Goal: Information Seeking & Learning: Find specific page/section

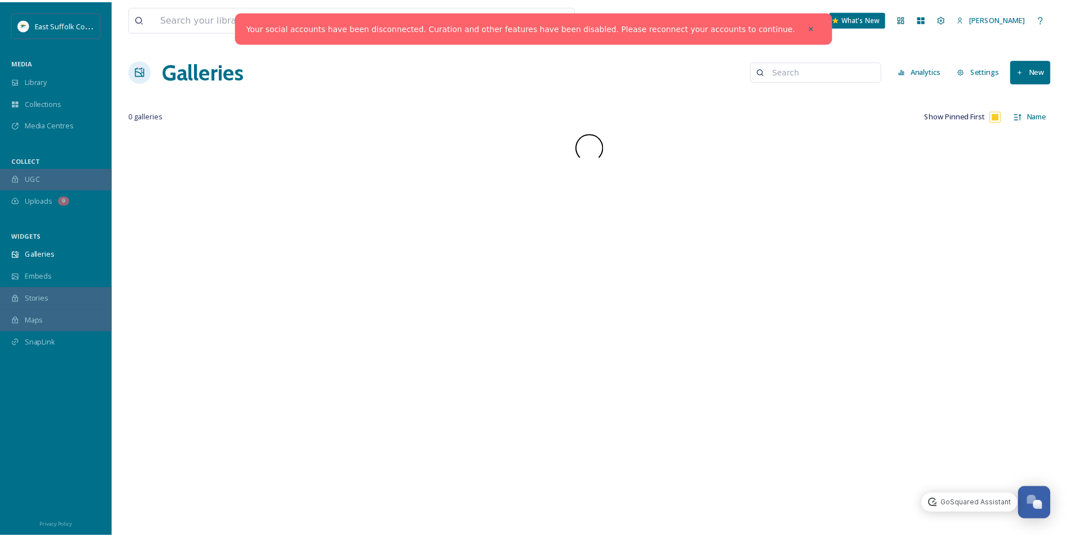
scroll to position [5321, 0]
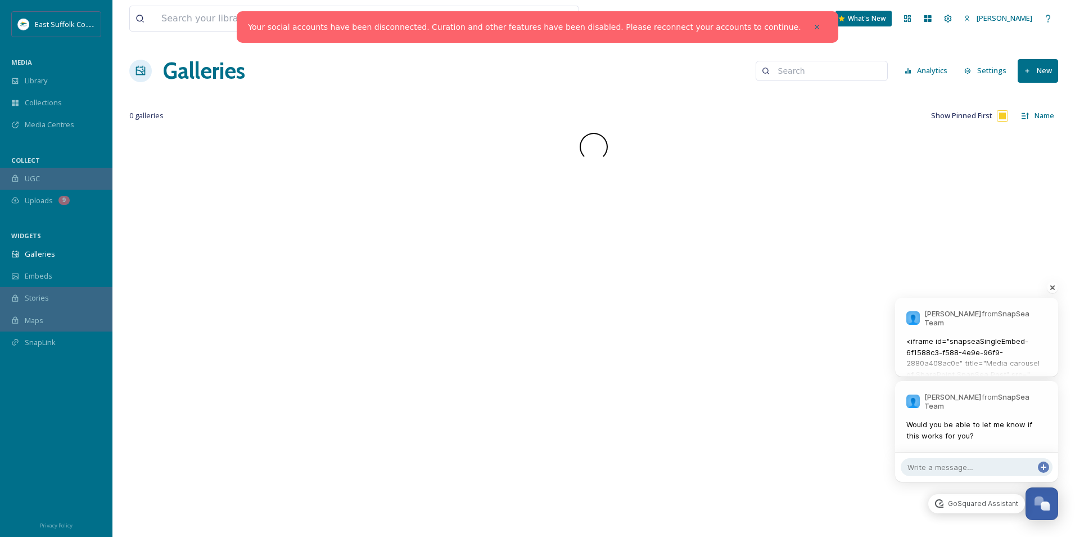
click at [807, 20] on div at bounding box center [817, 27] width 20 height 20
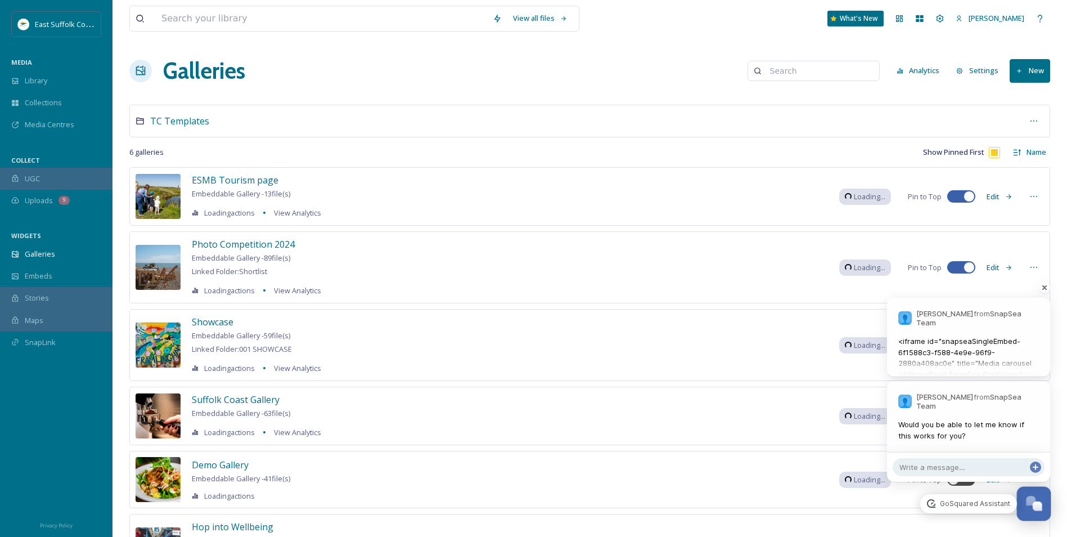
click at [1041, 508] on div "Open Chat" at bounding box center [1038, 506] width 10 height 10
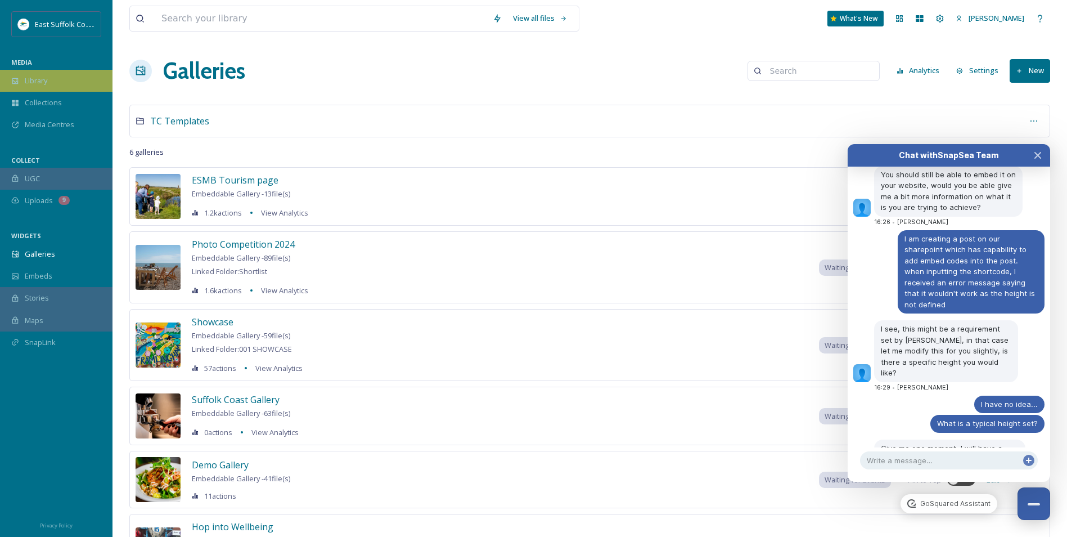
click at [16, 88] on div "Library" at bounding box center [56, 81] width 112 height 22
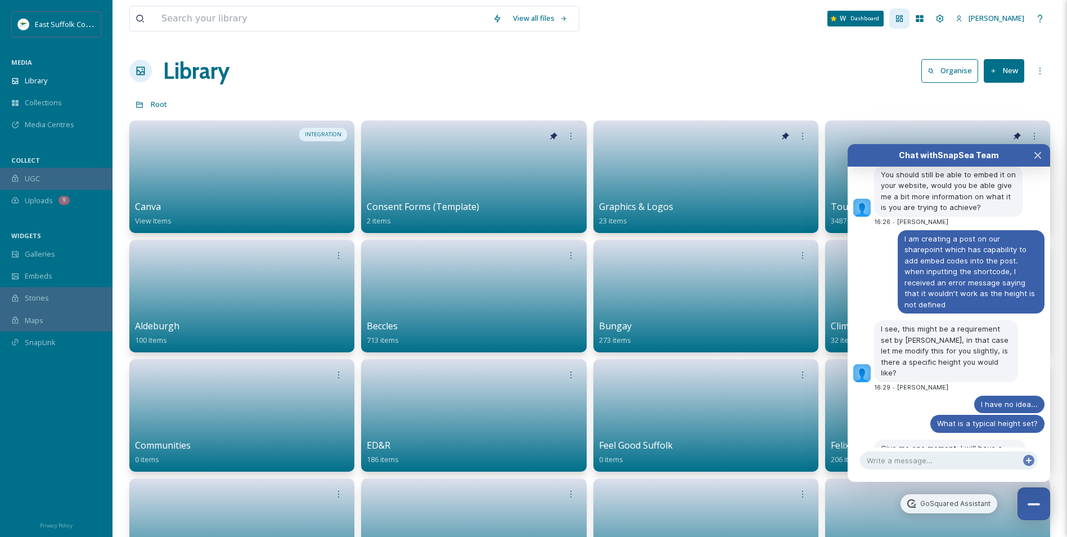
click at [904, 22] on icon at bounding box center [899, 18] width 9 height 9
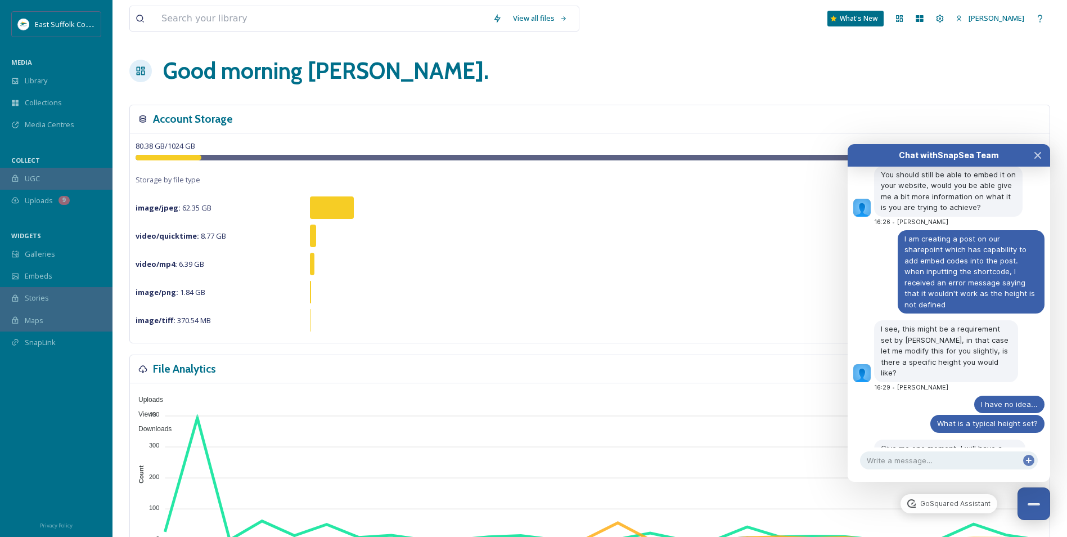
drag, startPoint x: 974, startPoint y: 385, endPoint x: 879, endPoint y: 281, distance: 141.0
copy span "<iframe id="snapseaSingleEmbed-6f1588c3-f588-4e9e-96f9-2880a408ac0e" title="Med…"
click at [1028, 510] on button "Close Chat" at bounding box center [1034, 504] width 34 height 34
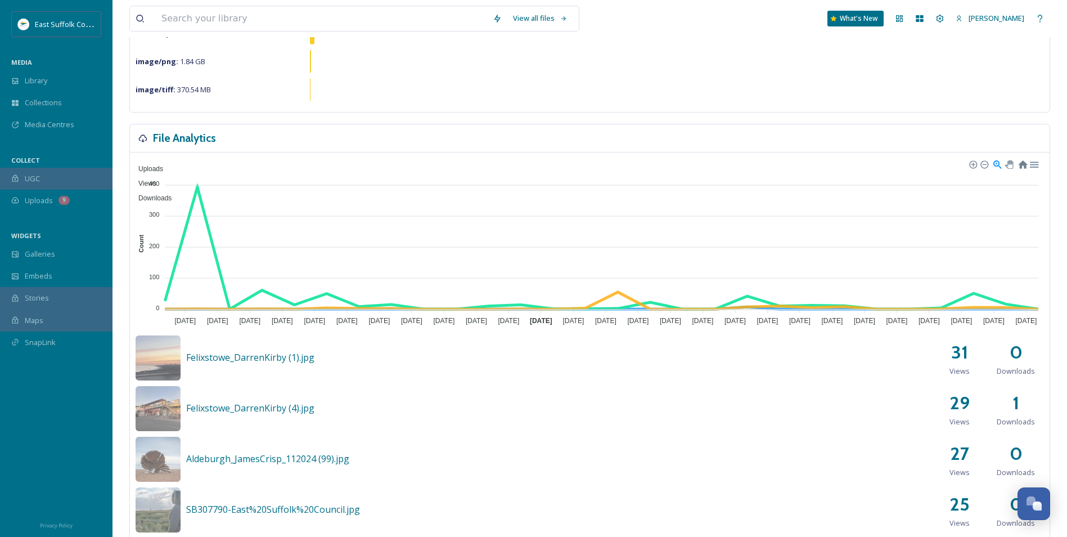
scroll to position [225, 0]
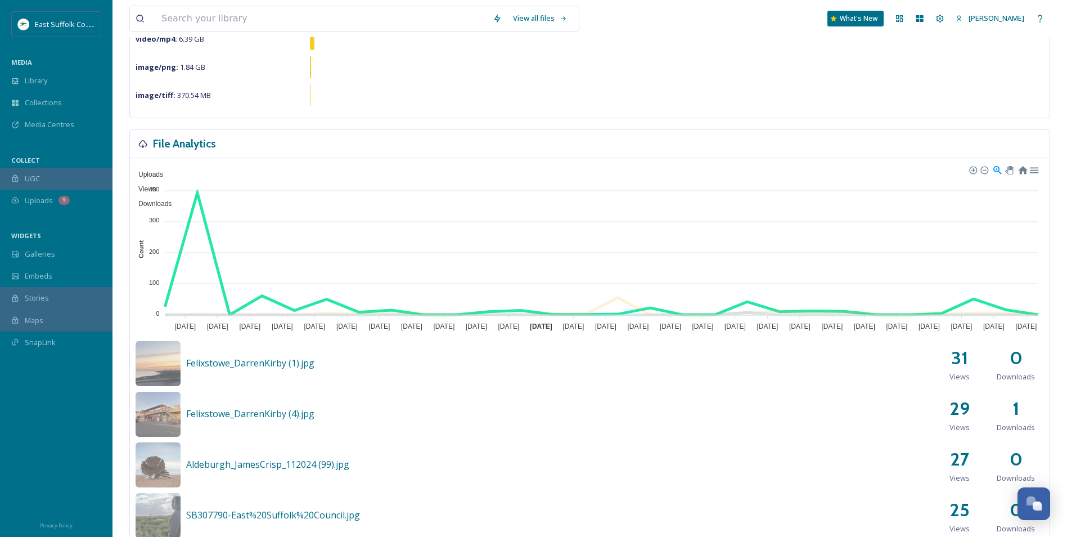
click at [156, 185] on span "Views" at bounding box center [143, 189] width 26 height 8
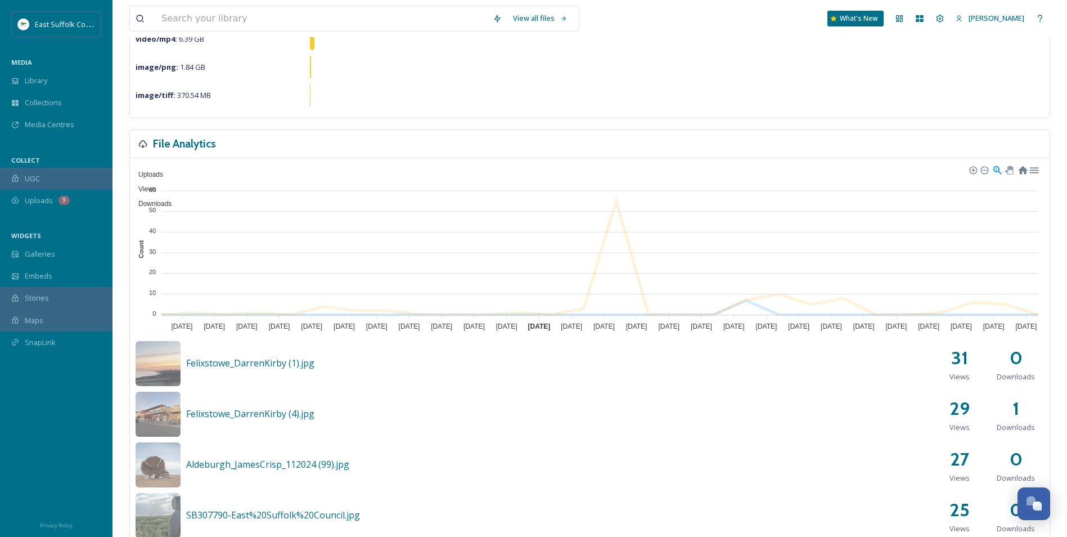
click at [156, 185] on span "Views" at bounding box center [143, 189] width 26 height 8
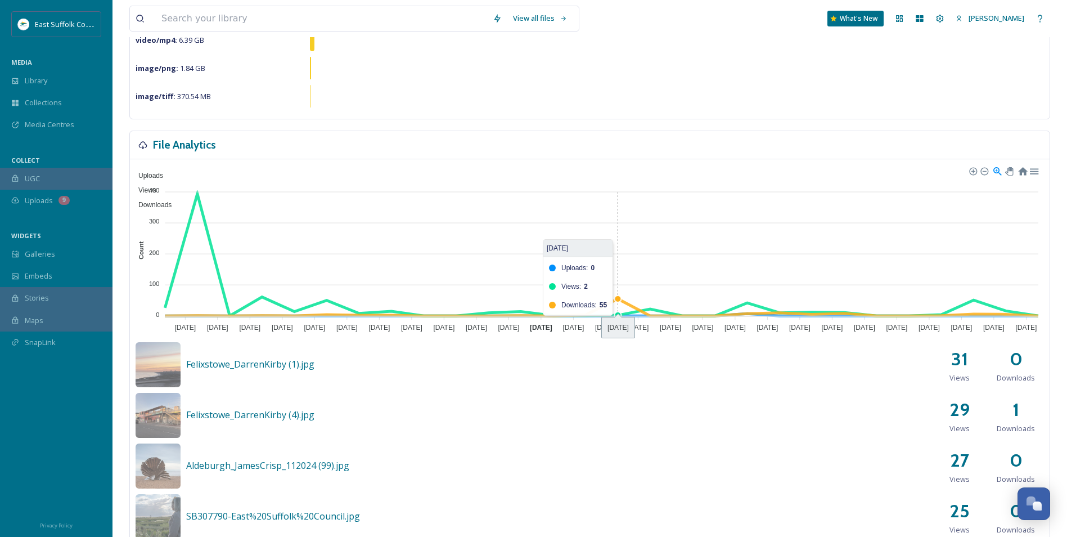
scroll to position [0, 0]
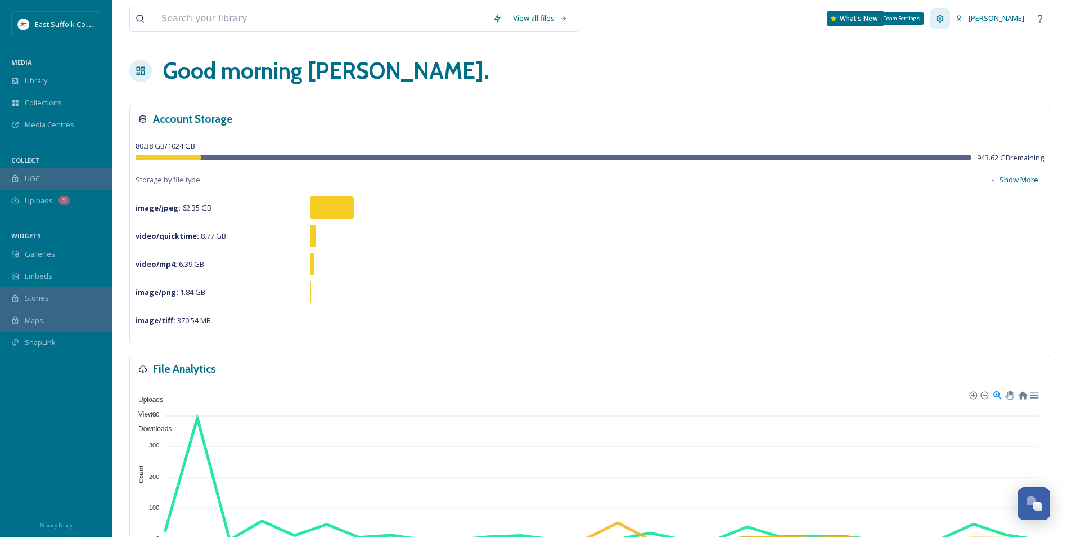
click at [944, 22] on icon at bounding box center [939, 18] width 9 height 9
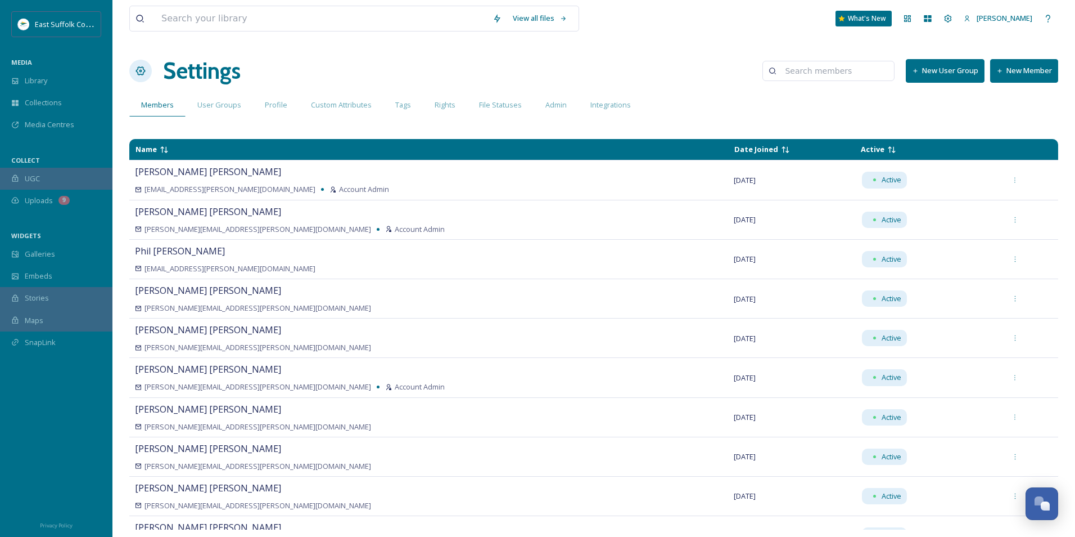
click at [1029, 68] on button "New Member" at bounding box center [1024, 70] width 68 height 23
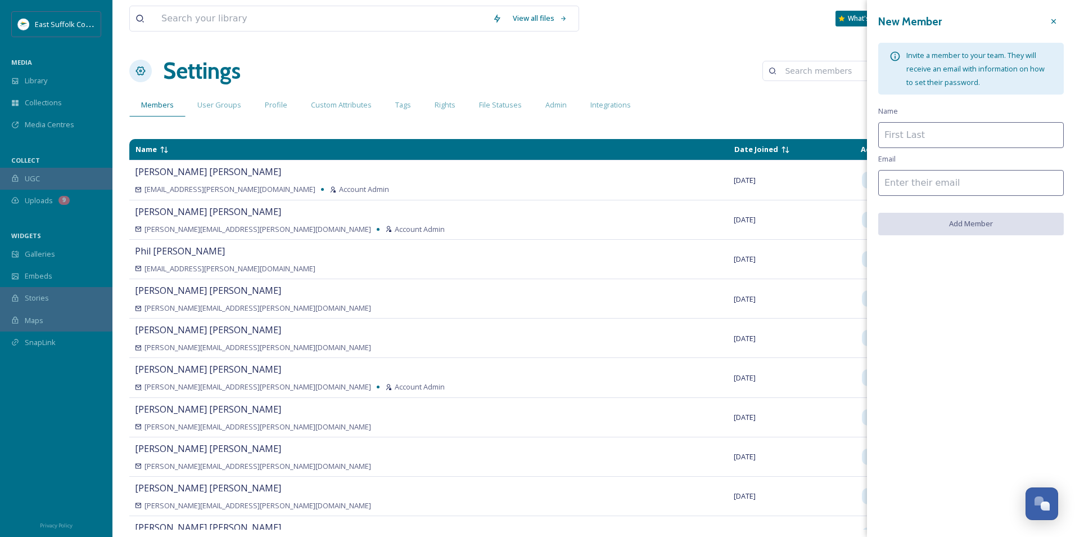
click at [939, 138] on input at bounding box center [972, 135] width 186 height 26
type input "[PERSON_NAME]"
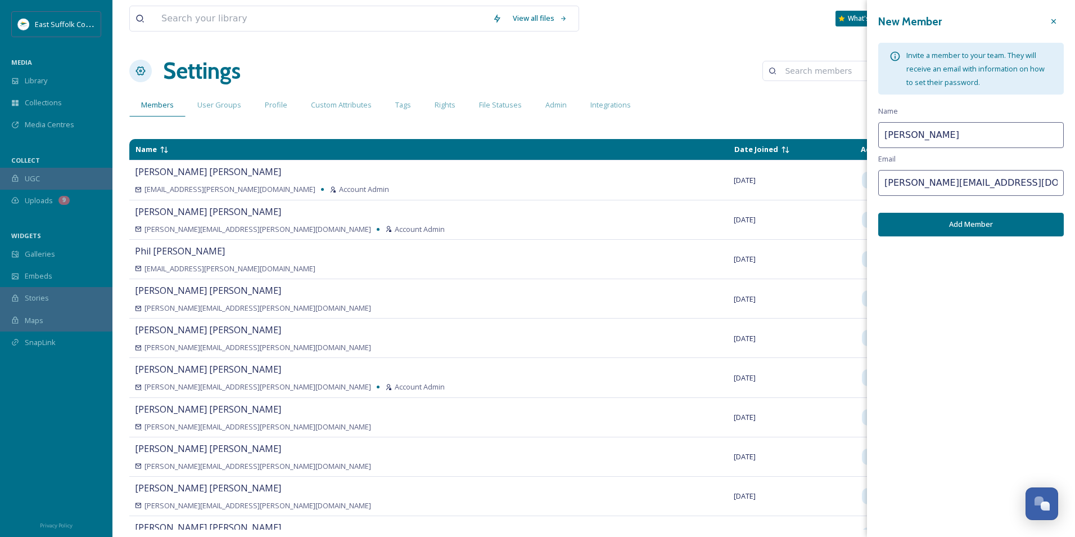
type input "[PERSON_NAME][EMAIL_ADDRESS][DOMAIN_NAME]"
click at [980, 228] on button "Add Member" at bounding box center [972, 224] width 186 height 23
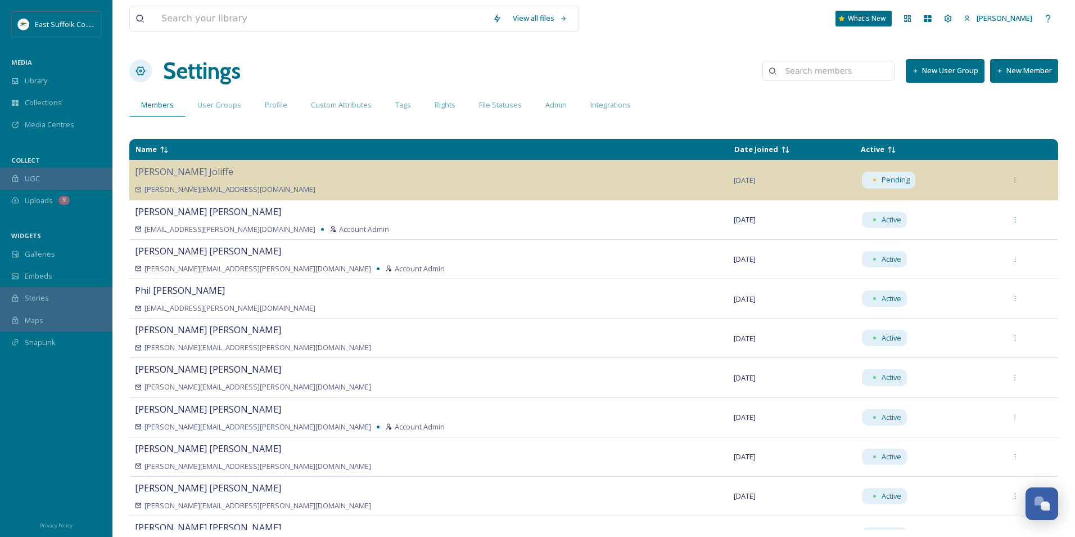
click at [732, 109] on div "Members User Groups Profile Custom Attributes Tags Rights File Statuses Admin I…" at bounding box center [593, 104] width 929 height 23
click at [912, 19] on icon at bounding box center [907, 18] width 9 height 9
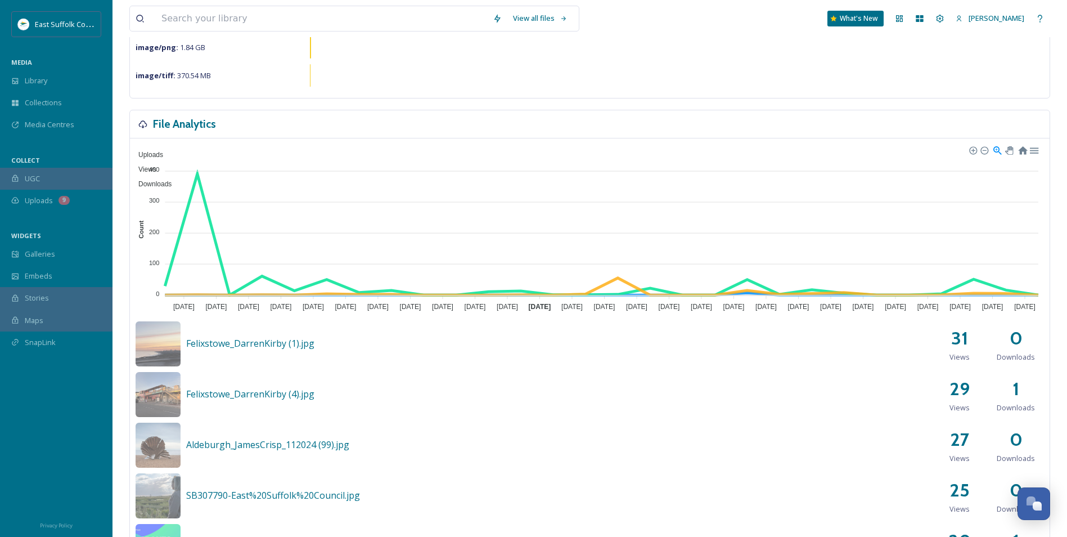
scroll to position [225, 0]
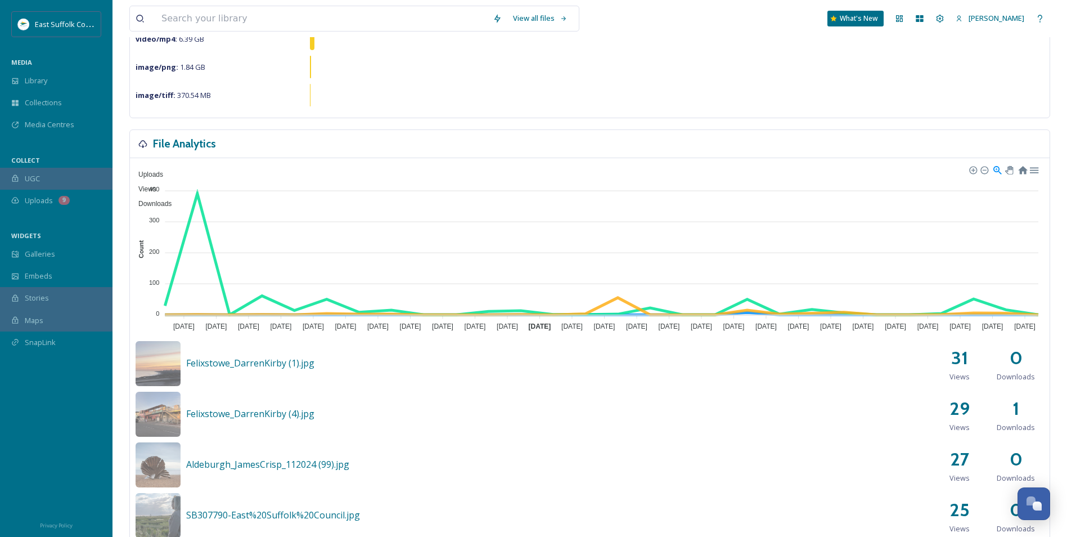
click at [532, 168] on div "Uploads Views Downloads" at bounding box center [590, 188] width 908 height 45
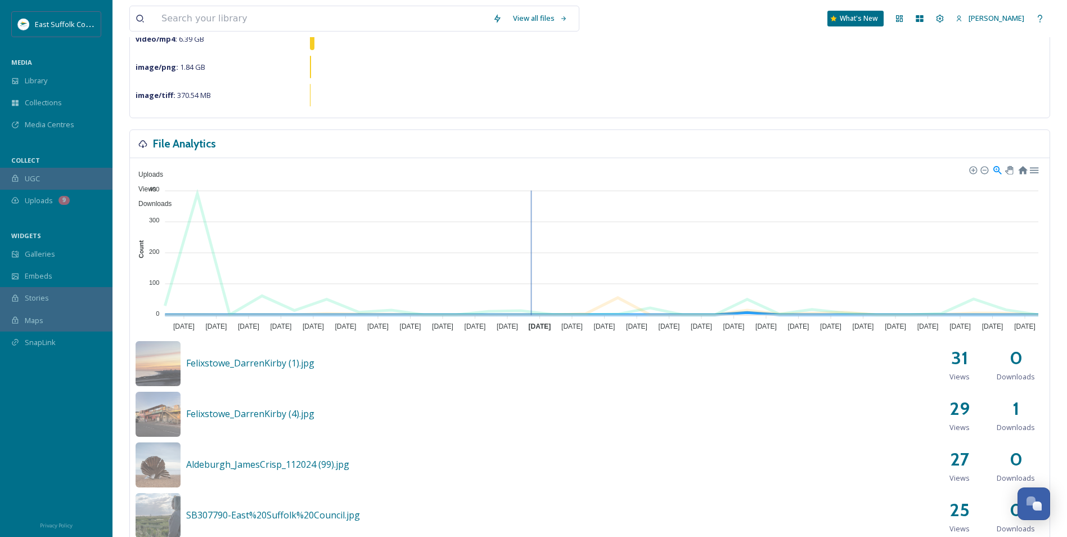
click at [163, 170] on span "Uploads" at bounding box center [146, 174] width 33 height 8
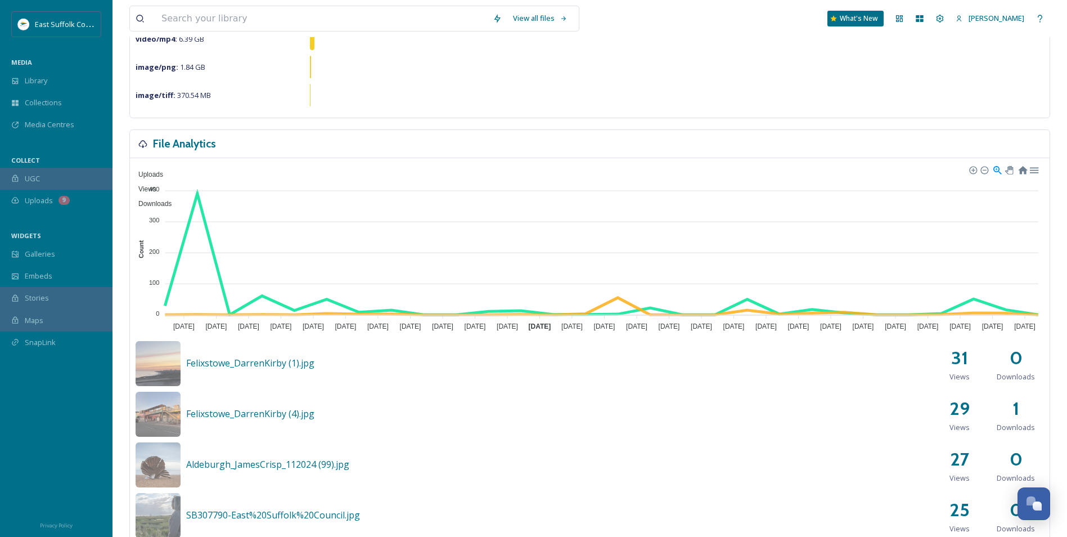
click at [156, 185] on span "Views" at bounding box center [143, 189] width 26 height 8
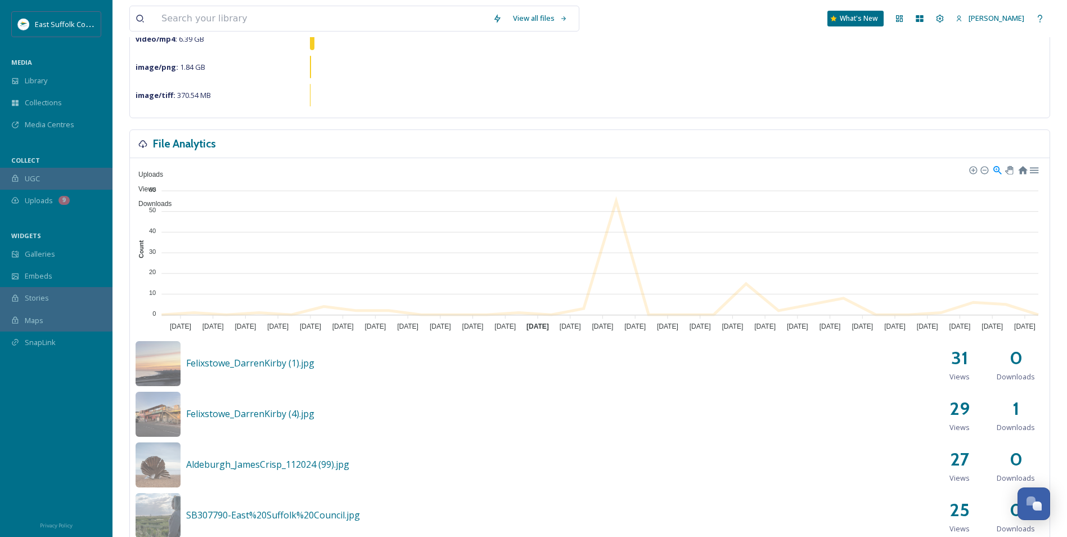
click at [156, 185] on span "Views" at bounding box center [143, 189] width 26 height 8
click at [163, 170] on span "Uploads" at bounding box center [146, 174] width 33 height 8
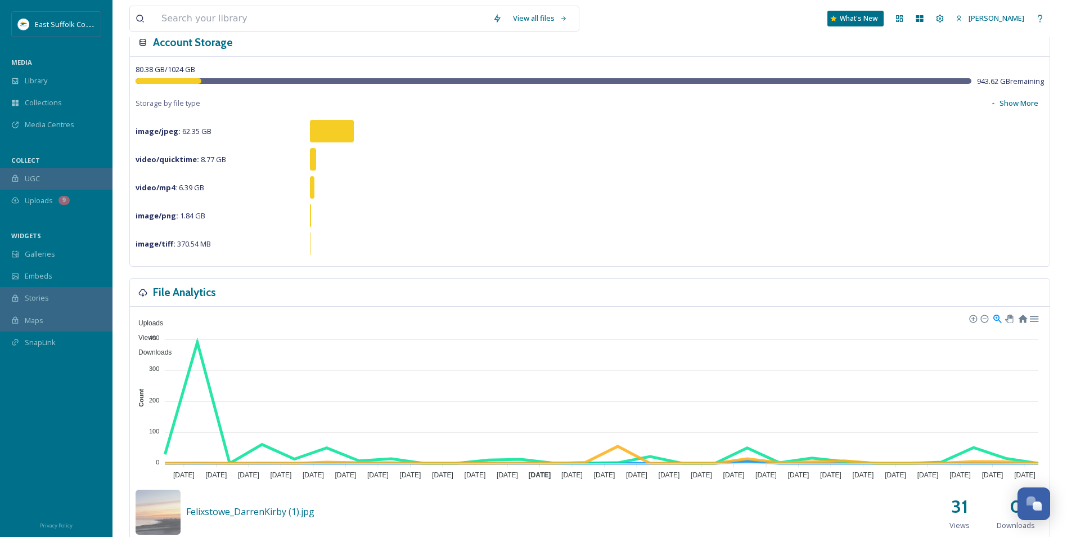
scroll to position [0, 0]
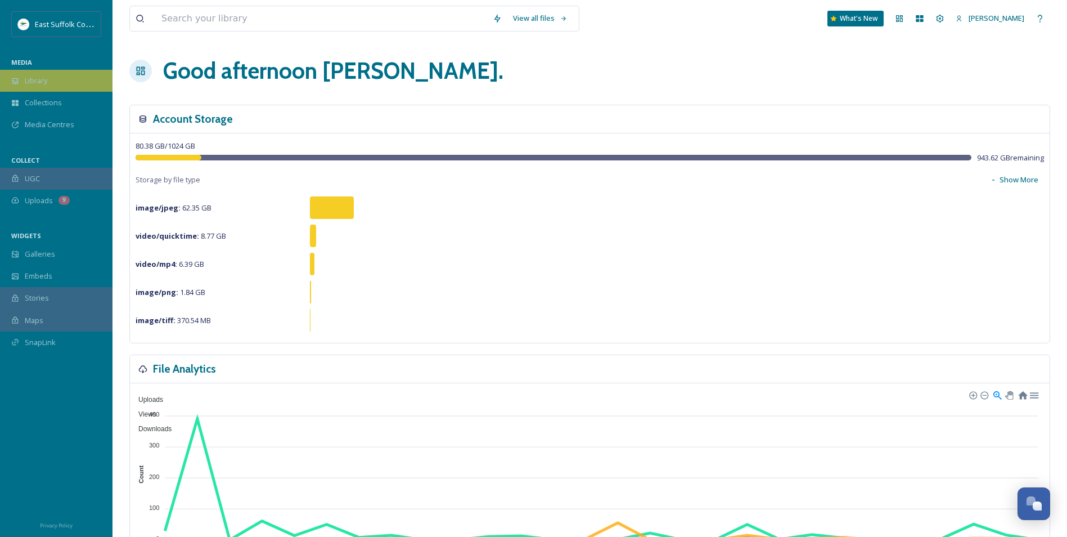
click at [60, 84] on div "Library" at bounding box center [56, 81] width 112 height 22
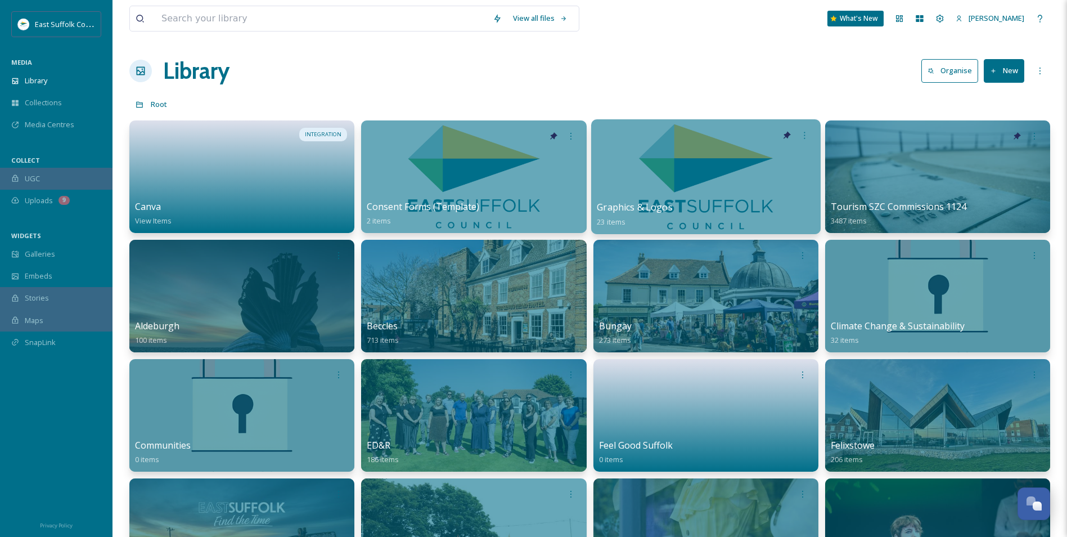
click at [650, 173] on div at bounding box center [705, 176] width 229 height 115
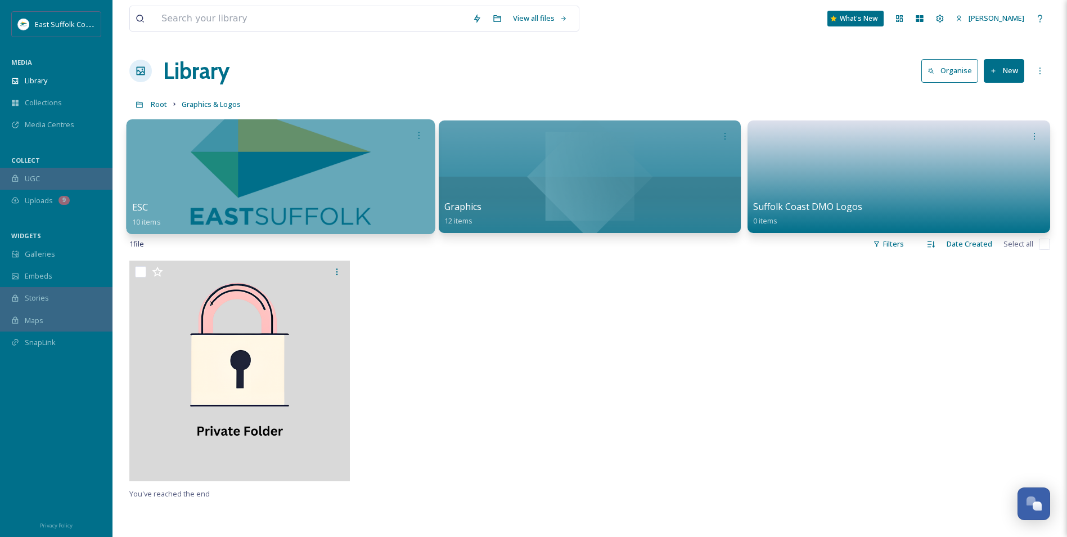
click at [207, 177] on div at bounding box center [281, 176] width 308 height 115
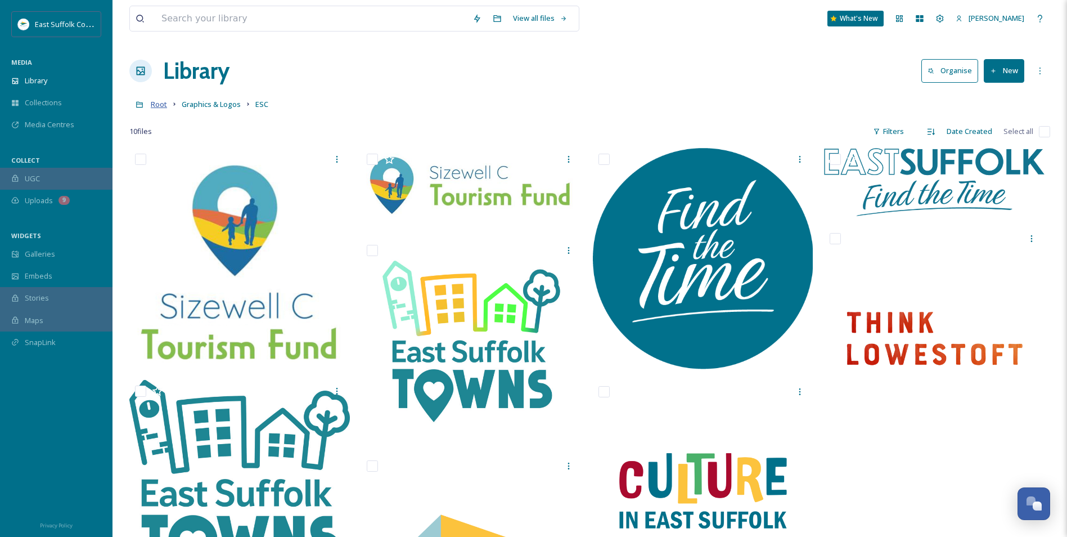
click at [167, 101] on div "Root Graphics & Logos ESC" at bounding box center [589, 103] width 921 height 21
click at [161, 105] on span "Root" at bounding box center [159, 104] width 16 height 10
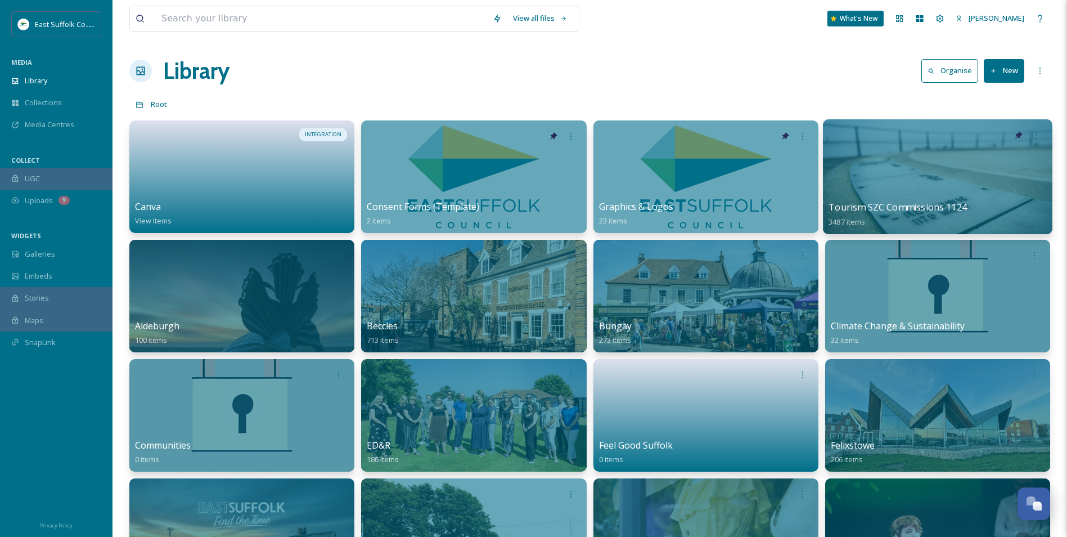
click at [889, 174] on div at bounding box center [937, 176] width 229 height 115
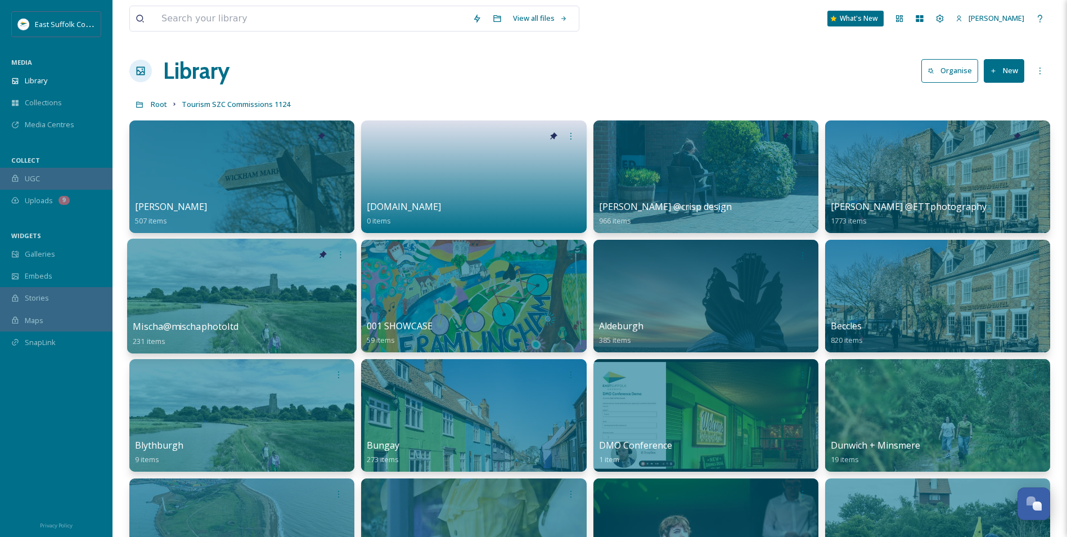
click at [224, 314] on div at bounding box center [241, 295] width 229 height 115
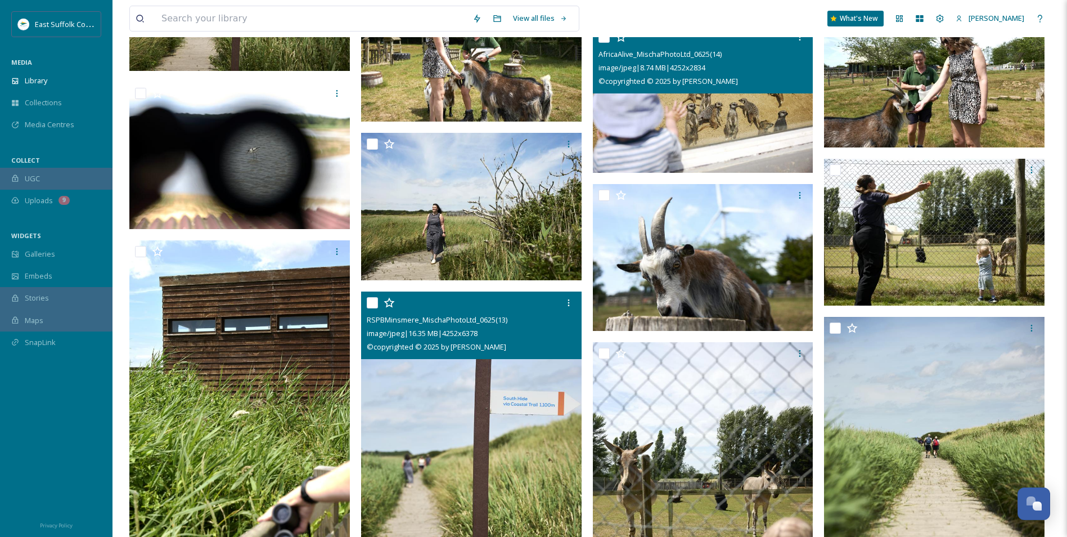
scroll to position [2393, 0]
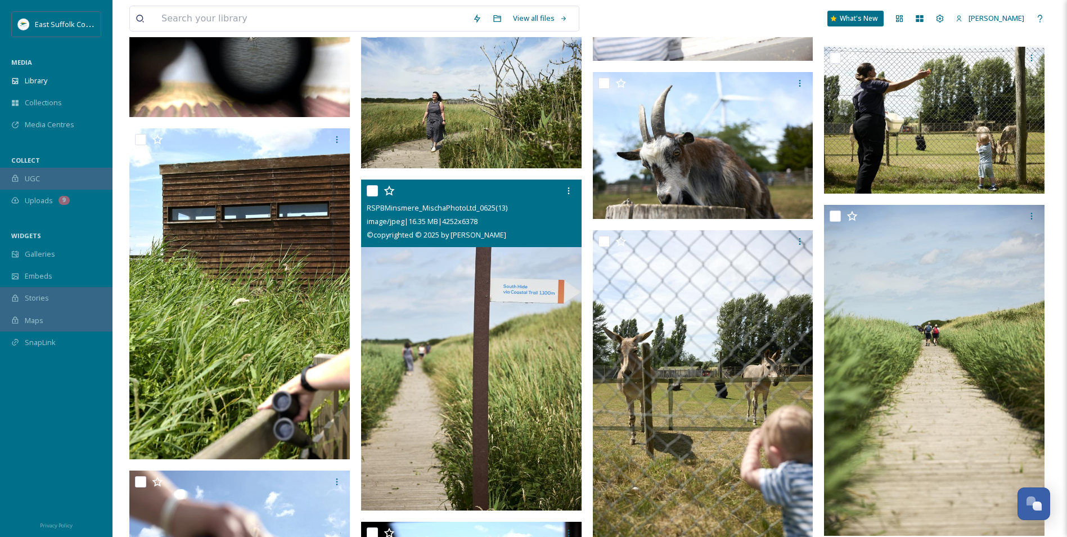
click at [451, 377] on img at bounding box center [471, 344] width 220 height 331
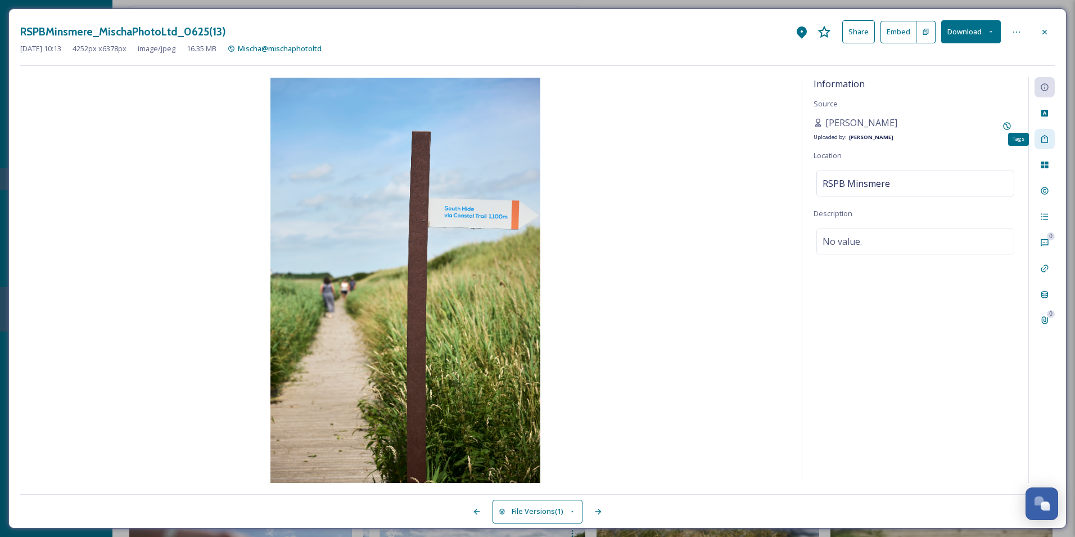
click at [1044, 142] on icon at bounding box center [1045, 139] width 7 height 8
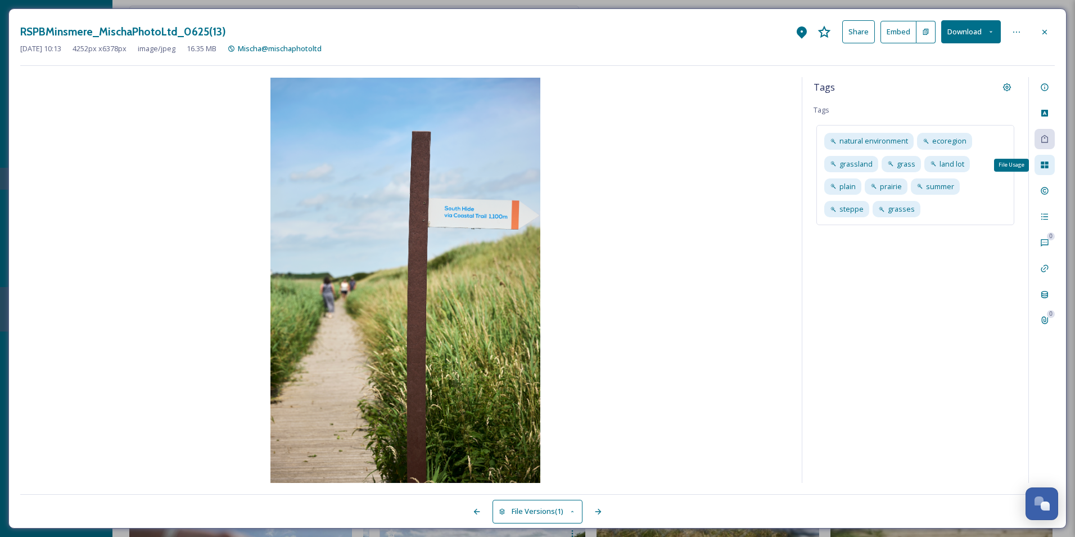
click at [1048, 166] on icon at bounding box center [1044, 164] width 7 height 7
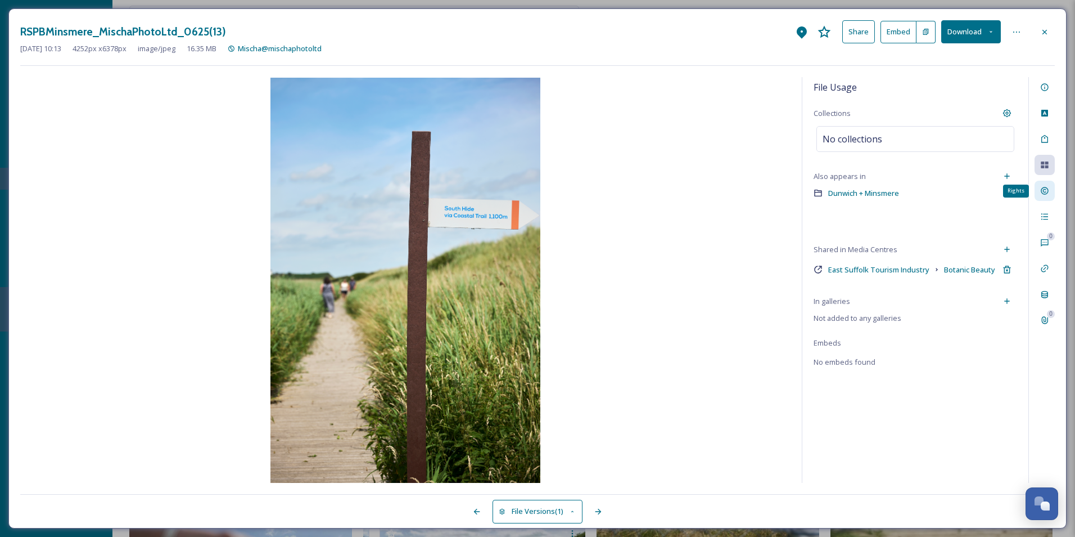
click at [1041, 192] on icon at bounding box center [1045, 190] width 9 height 9
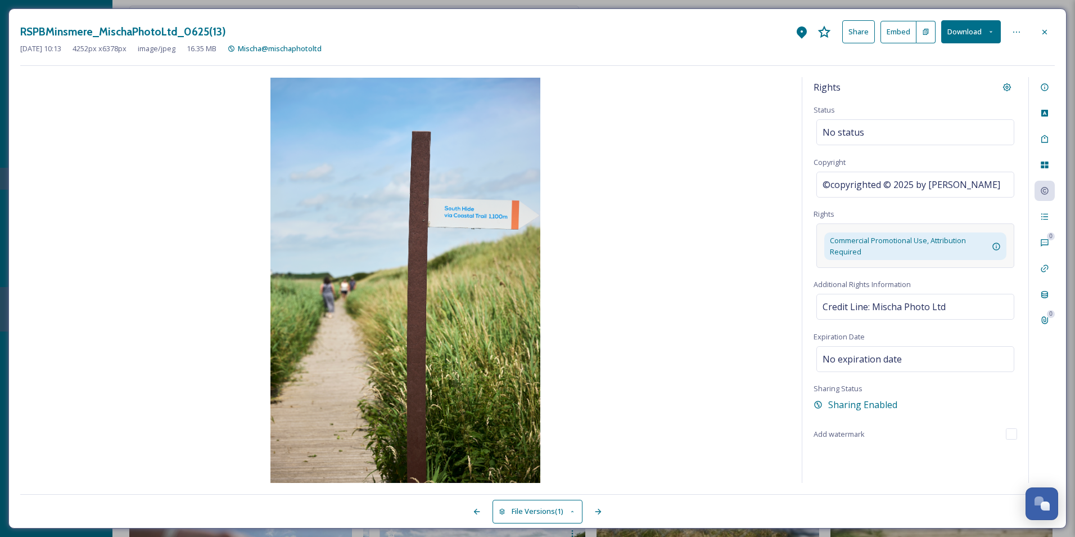
click at [1010, 246] on div "Commercial Promotional Use, Attribution Required This allows the client to shar…" at bounding box center [916, 245] width 198 height 44
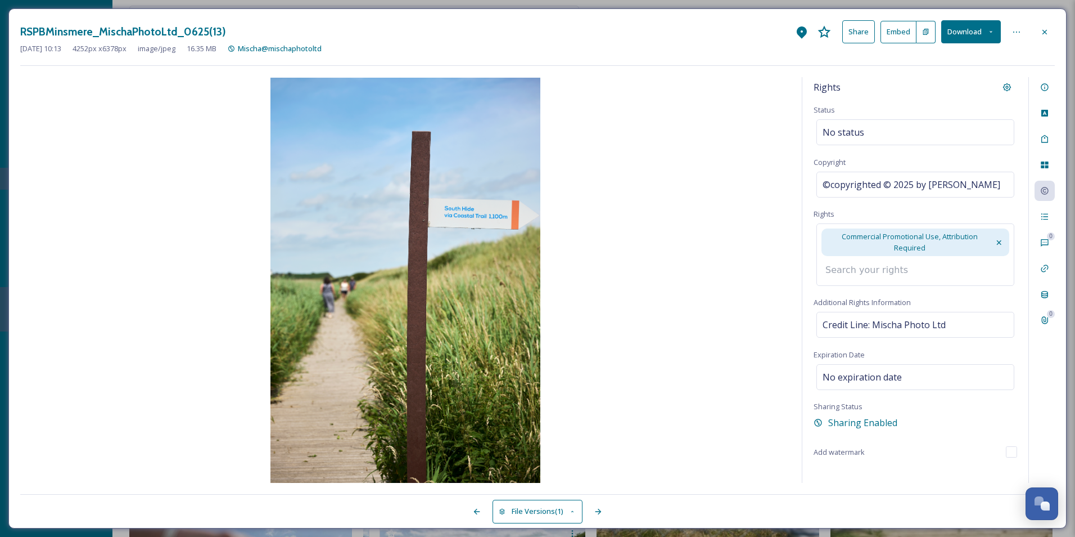
click at [935, 278] on div "Commercial Promotional Use, Attribution Required" at bounding box center [916, 254] width 198 height 62
click at [913, 266] on input at bounding box center [882, 270] width 124 height 25
type input "e"
drag, startPoint x: 726, startPoint y: 186, endPoint x: 690, endPoint y: 341, distance: 159.4
click at [727, 186] on img at bounding box center [405, 280] width 771 height 405
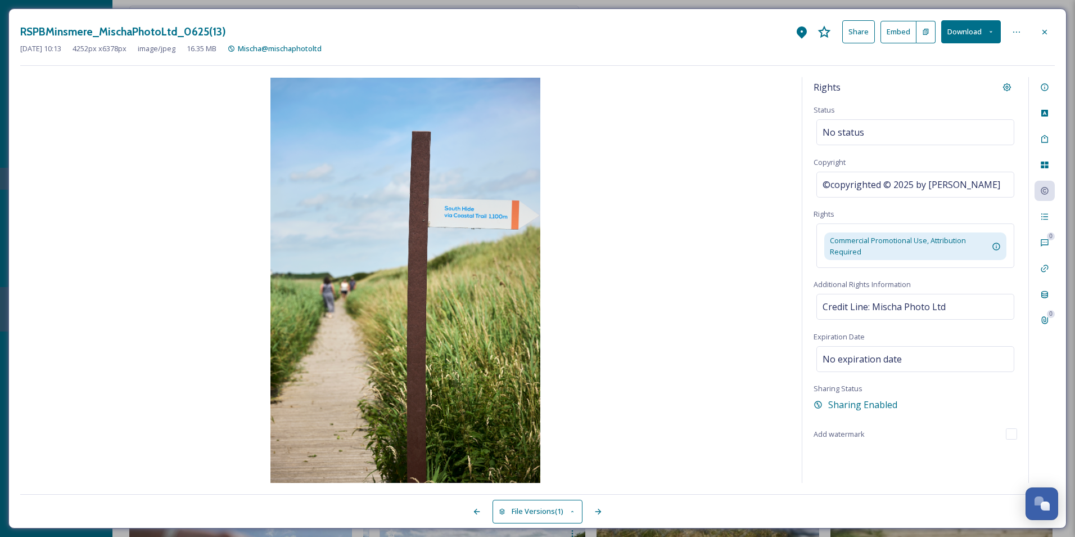
click at [992, 32] on icon at bounding box center [991, 32] width 3 height 2
click at [987, 415] on div "Rights Status No status Copyright ©copyrighted © 2025 by [PERSON_NAME] Rights C…" at bounding box center [916, 280] width 226 height 406
click at [1039, 33] on div at bounding box center [1045, 32] width 20 height 20
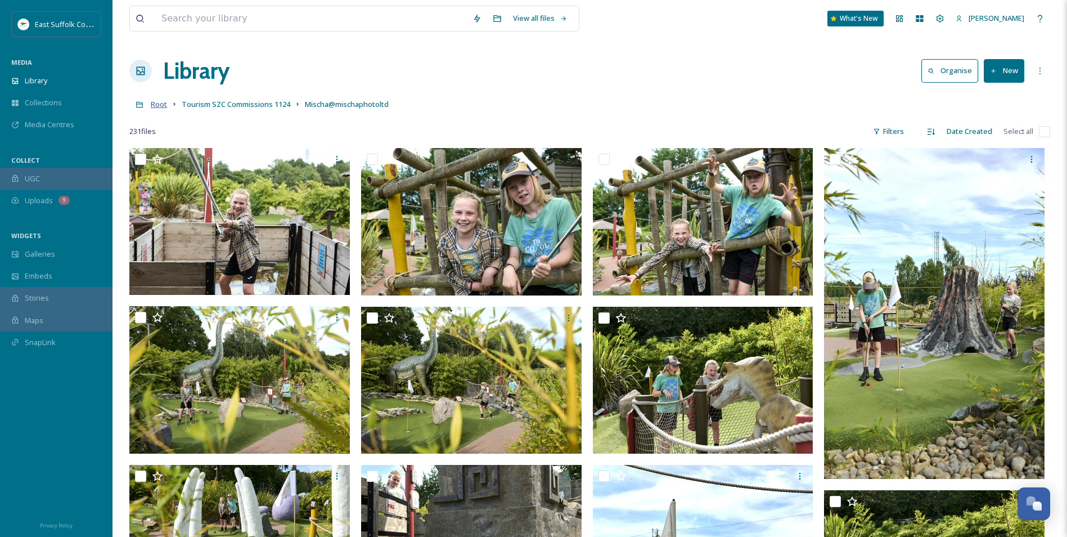
click at [162, 105] on span "Root" at bounding box center [159, 104] width 16 height 10
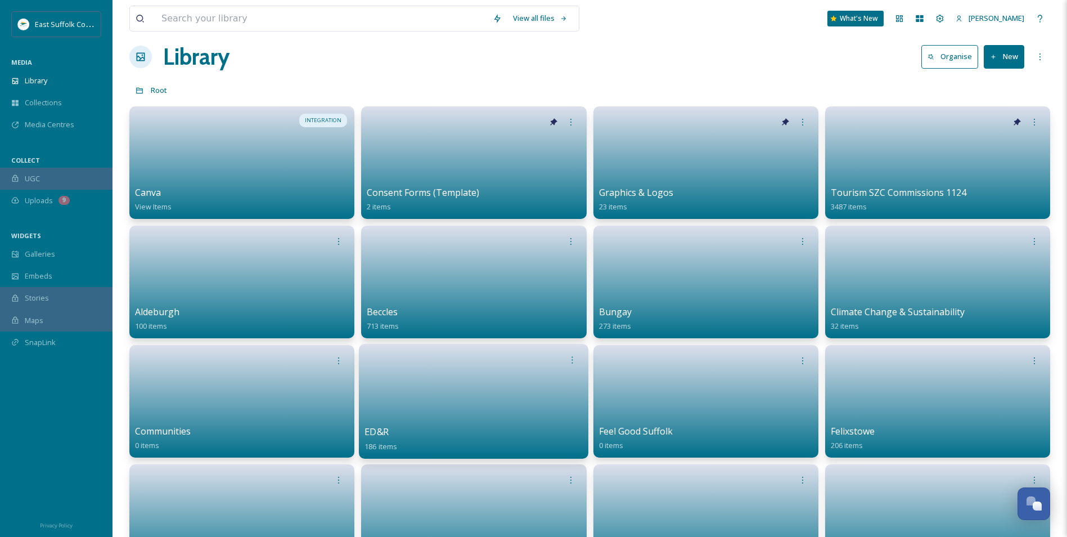
scroll to position [56, 0]
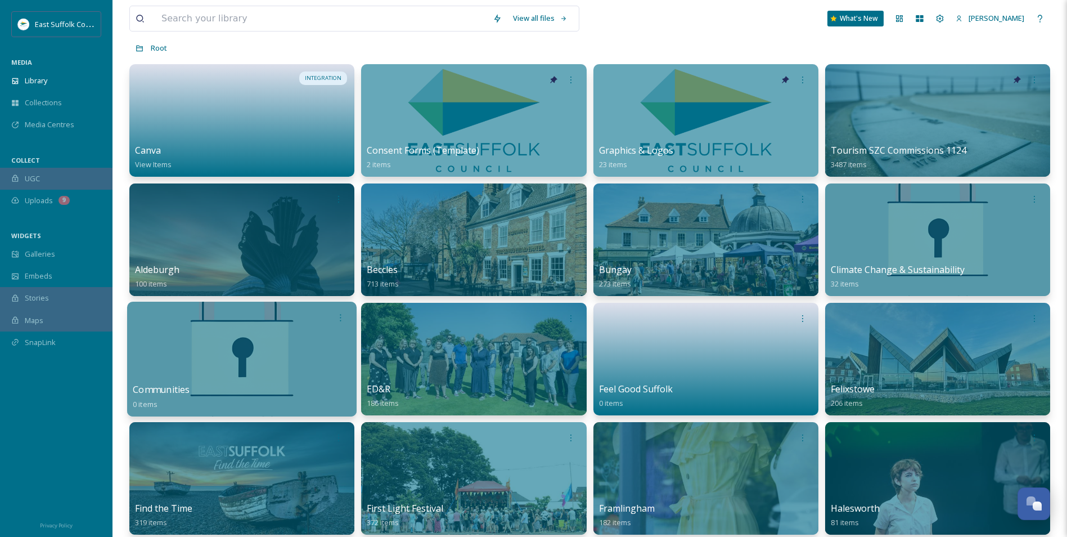
click at [222, 368] on div at bounding box center [241, 358] width 229 height 115
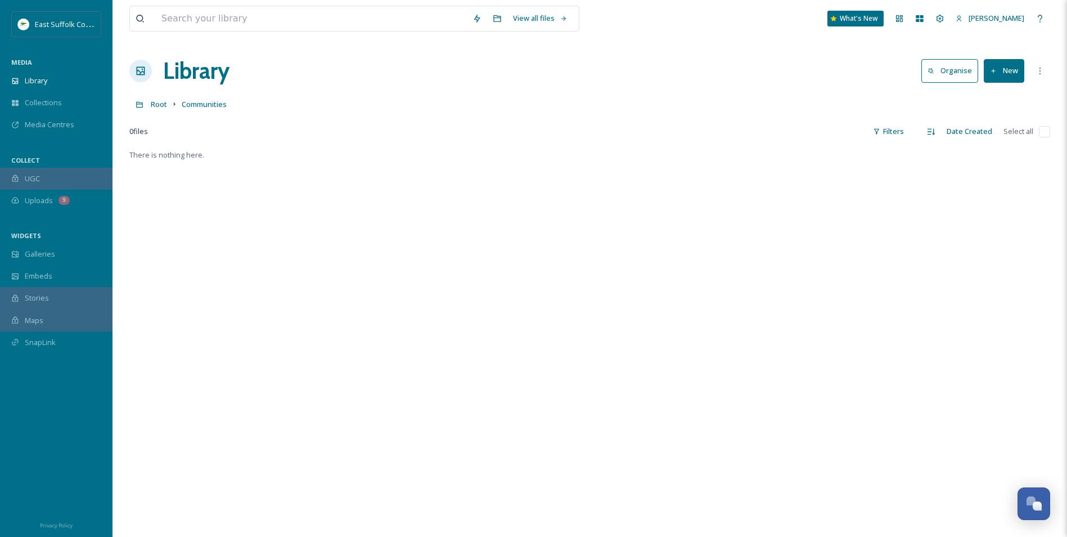
click at [1014, 69] on button "New" at bounding box center [1004, 70] width 40 height 23
click at [841, 191] on div "There is nothing here." at bounding box center [589, 416] width 921 height 537
click at [1007, 67] on button "New" at bounding box center [1004, 70] width 40 height 23
click at [975, 119] on div ".zip Upload" at bounding box center [992, 119] width 64 height 22
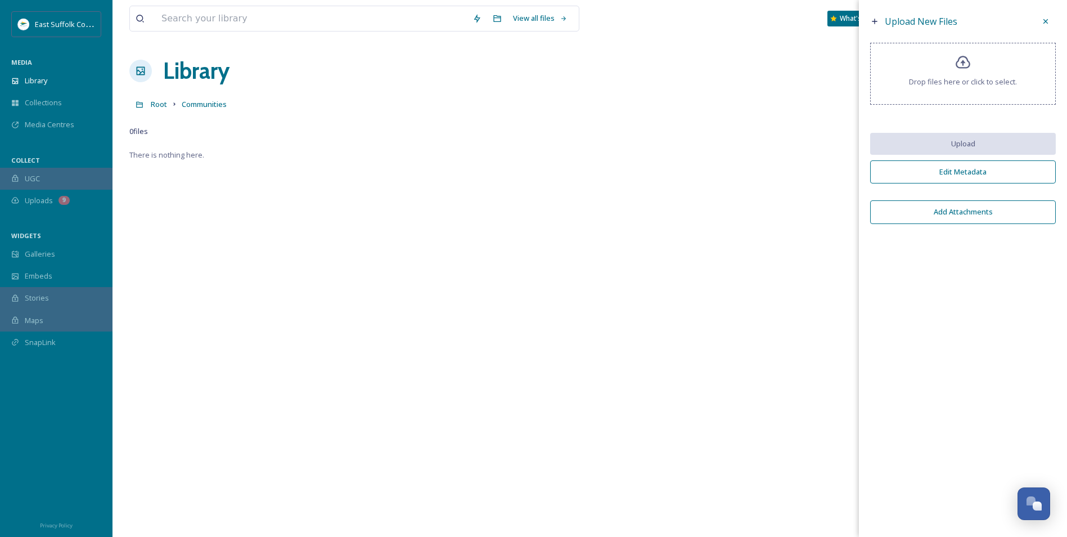
click at [969, 70] on icon at bounding box center [963, 63] width 16 height 16
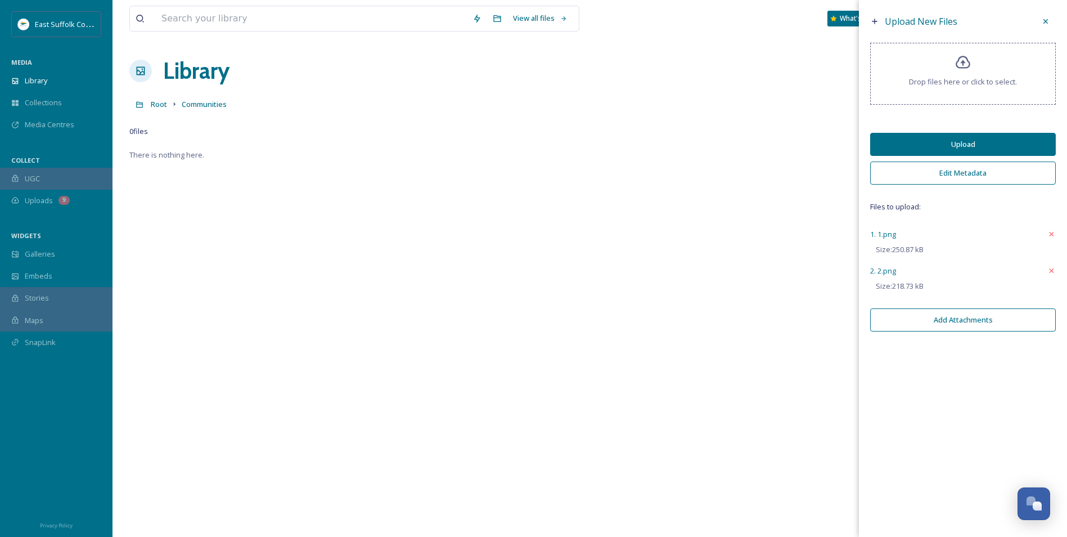
click at [951, 171] on button "Edit Metadata" at bounding box center [963, 172] width 186 height 23
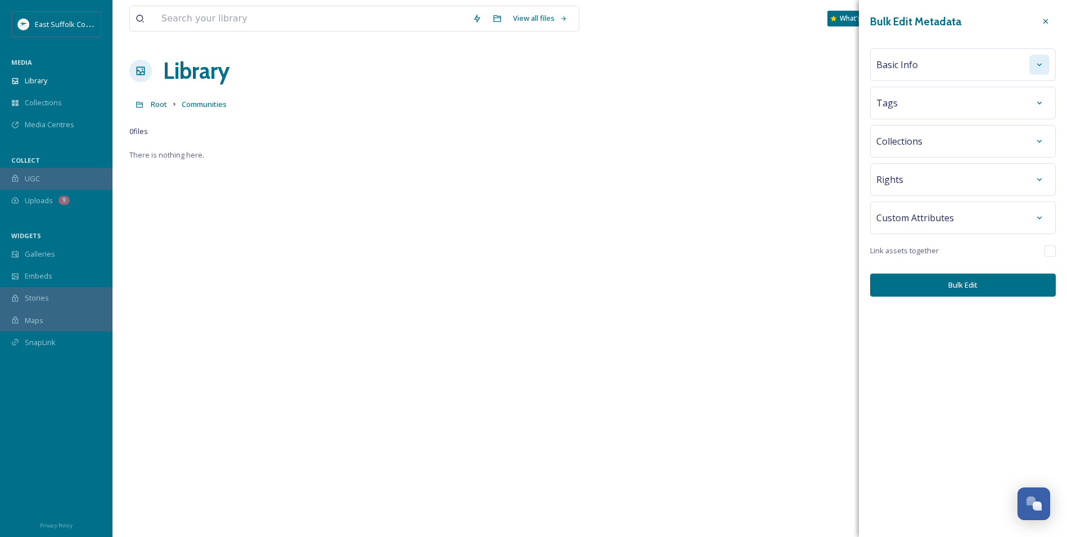
click at [1034, 65] on div at bounding box center [1039, 65] width 20 height 20
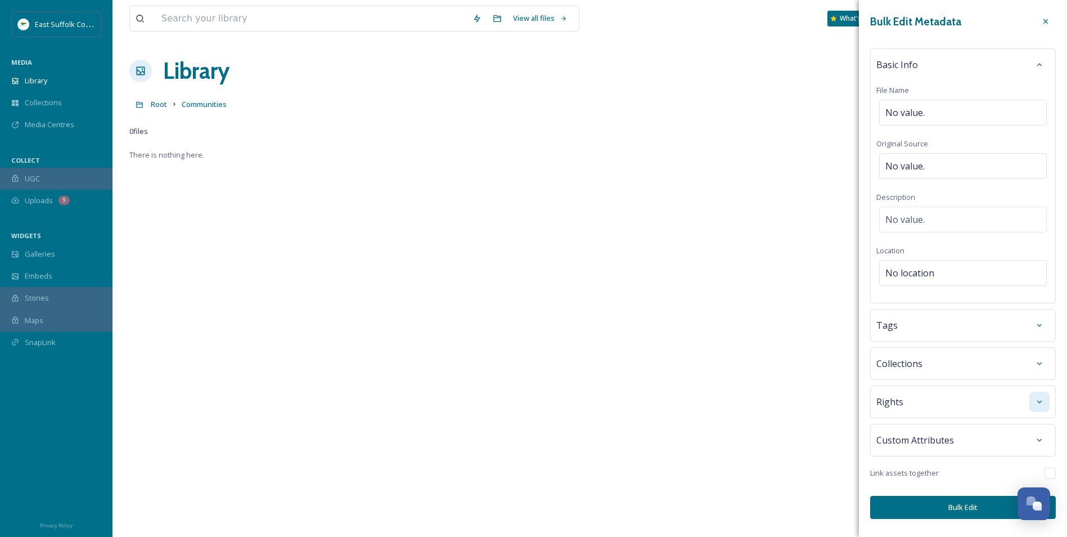
click at [1039, 403] on icon at bounding box center [1039, 401] width 4 height 3
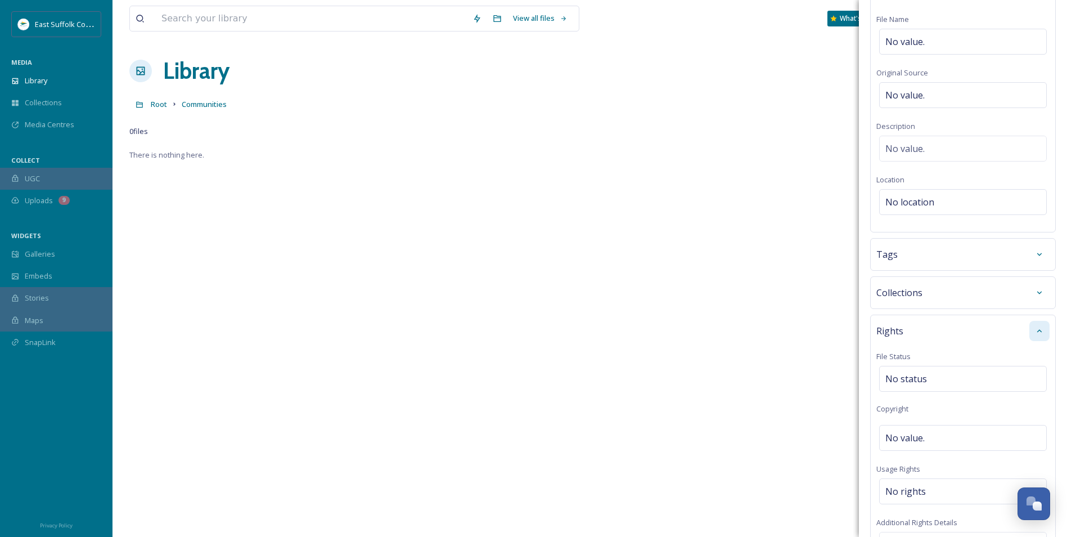
scroll to position [56, 0]
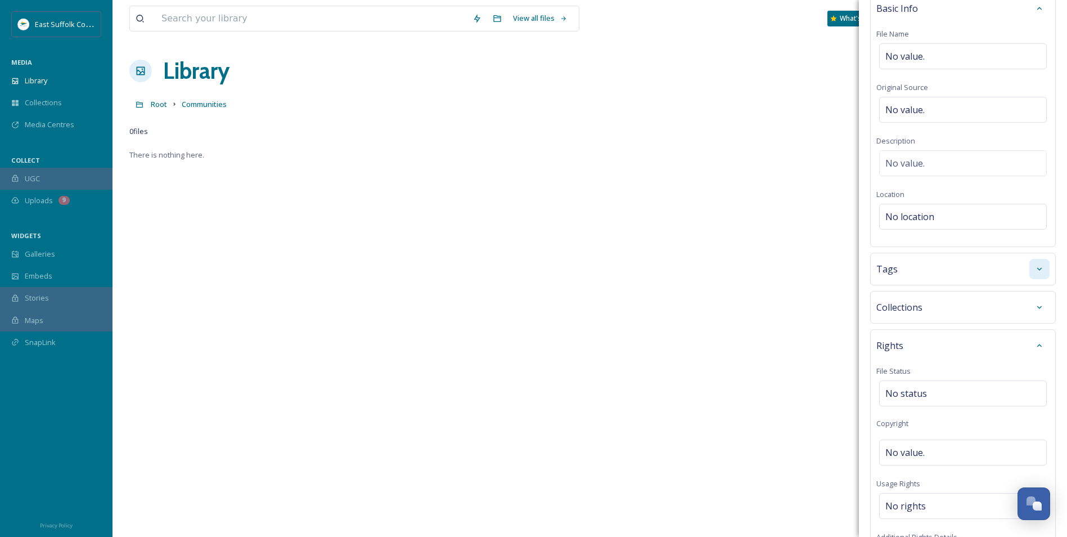
drag, startPoint x: 1035, startPoint y: 346, endPoint x: 1030, endPoint y: 331, distance: 16.5
click at [1035, 346] on icon at bounding box center [1039, 345] width 9 height 9
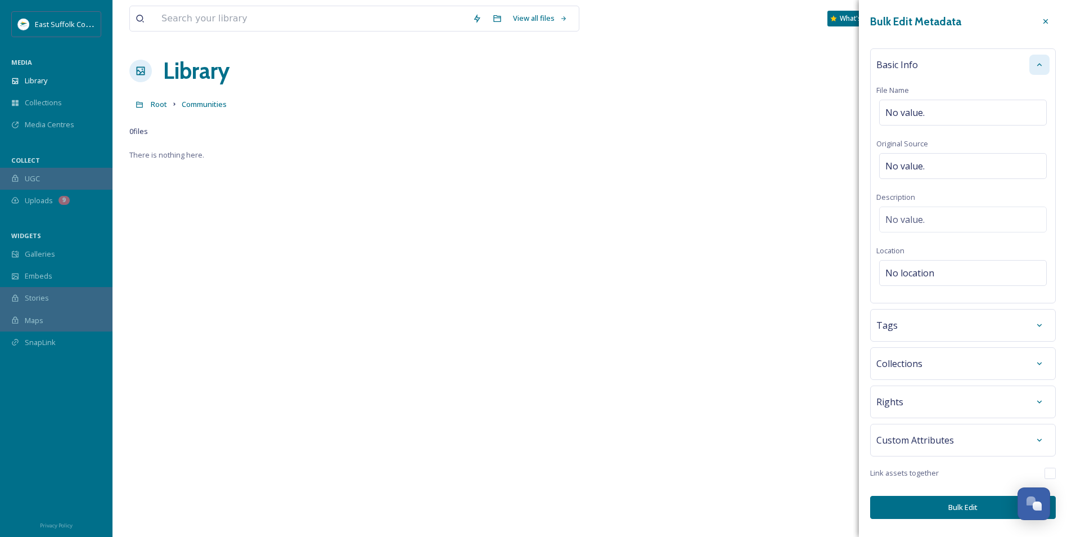
click at [1041, 61] on icon at bounding box center [1039, 64] width 9 height 9
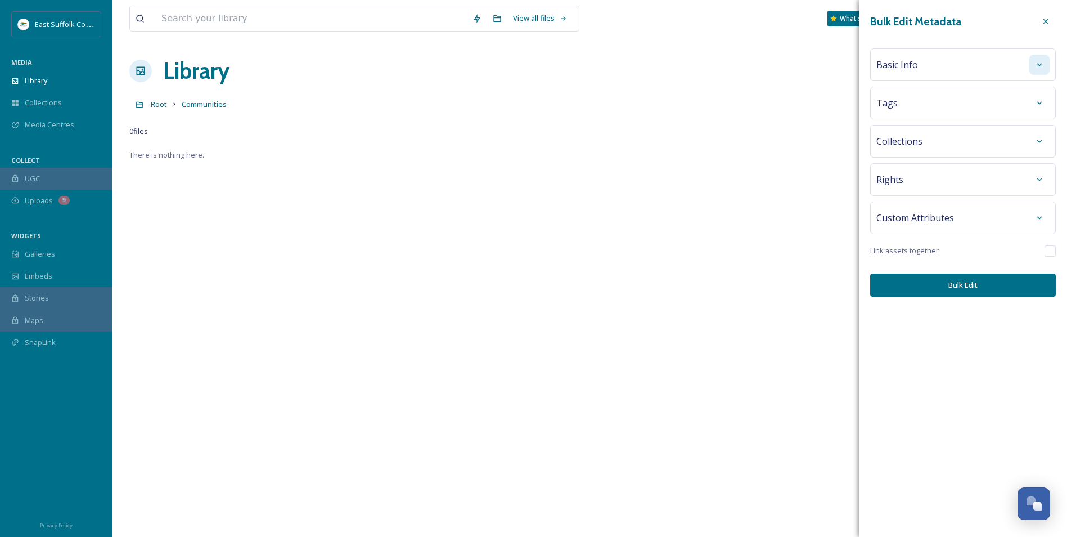
click at [988, 283] on button "Bulk Edit" at bounding box center [963, 284] width 186 height 23
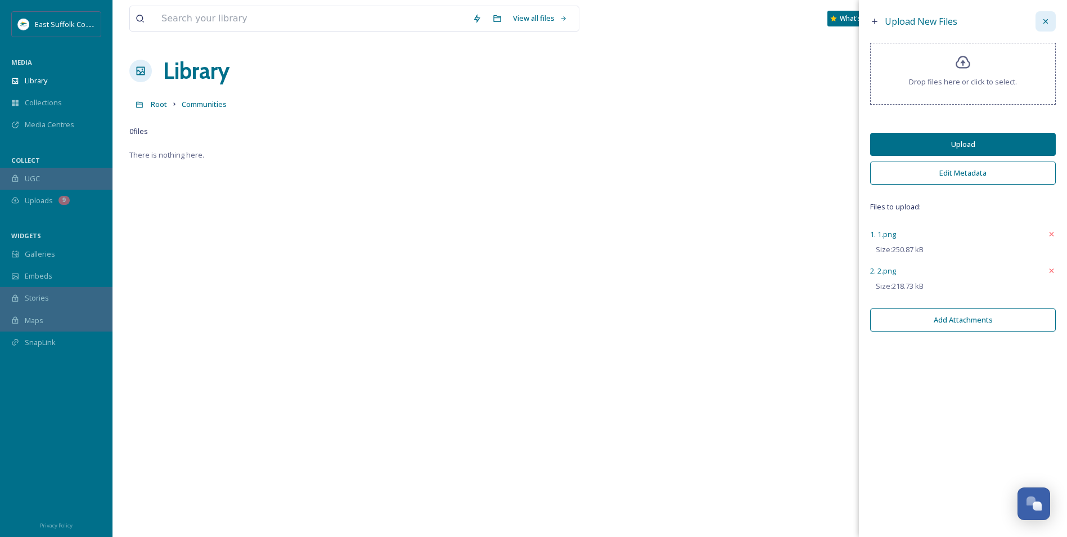
click at [1043, 25] on icon at bounding box center [1045, 21] width 9 height 9
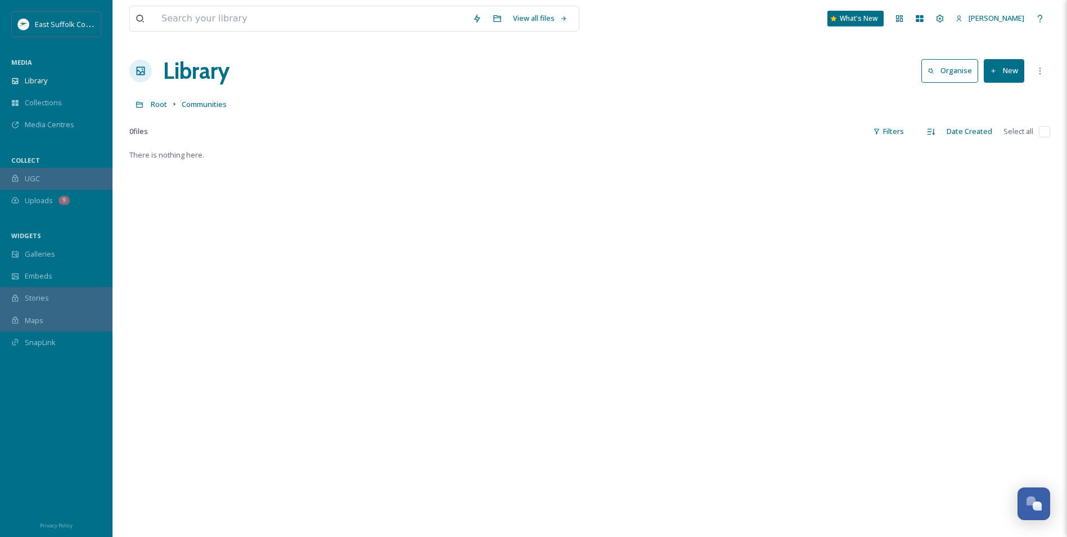
click at [1006, 73] on button "New" at bounding box center [1004, 70] width 40 height 23
click at [1001, 99] on span "File Upload" at bounding box center [998, 97] width 37 height 11
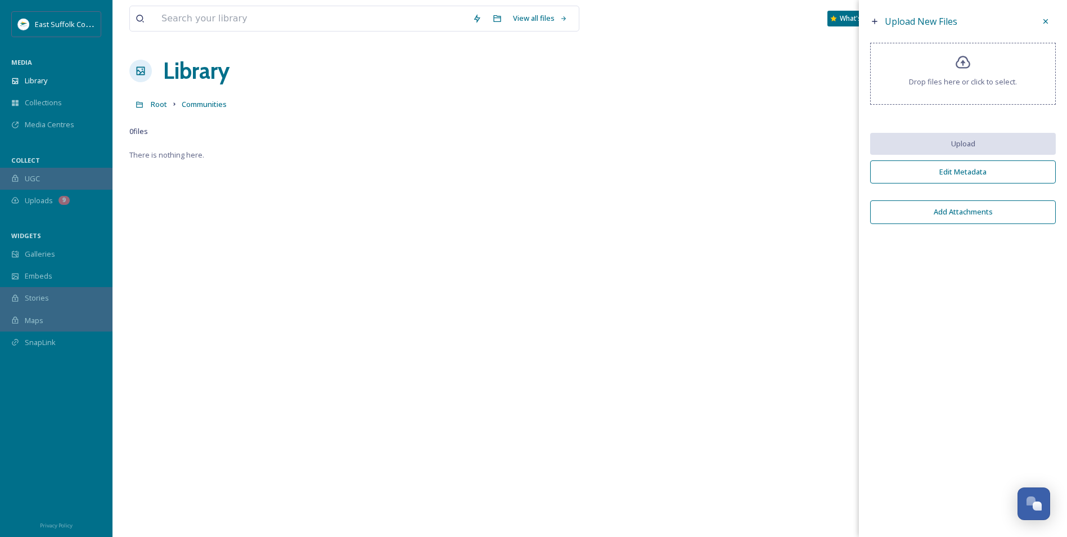
click at [949, 70] on div "Drop files here or click to select." at bounding box center [963, 74] width 186 height 62
click at [1050, 21] on icon at bounding box center [1045, 21] width 9 height 9
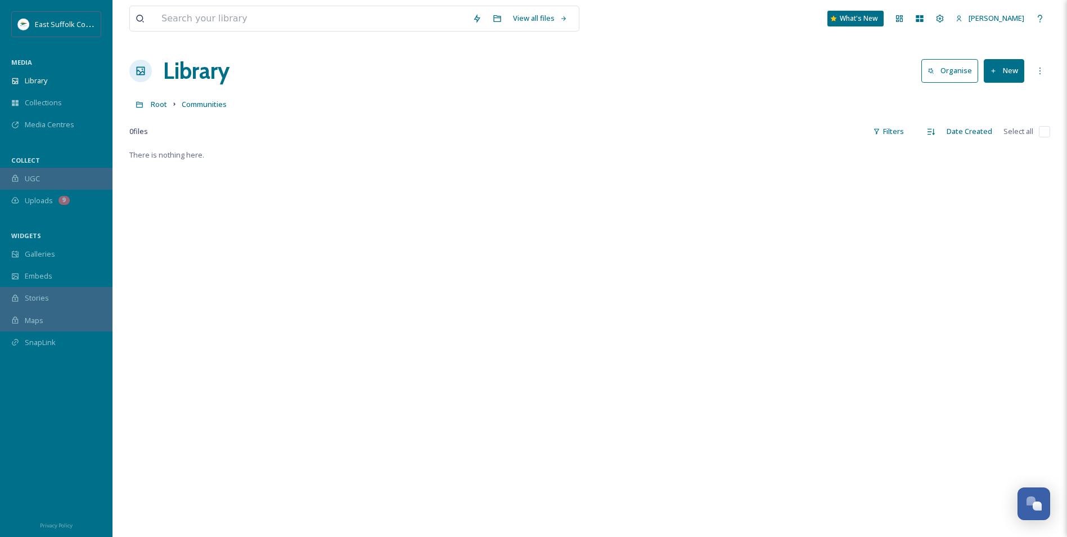
click at [182, 78] on h1 "Library" at bounding box center [196, 71] width 66 height 34
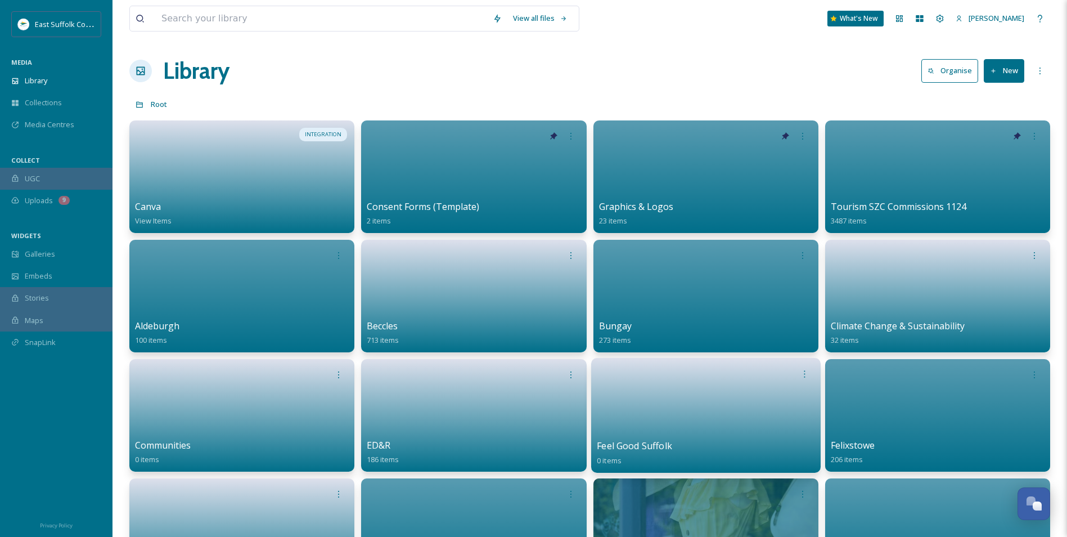
drag, startPoint x: 632, startPoint y: 145, endPoint x: 630, endPoint y: 370, distance: 225.0
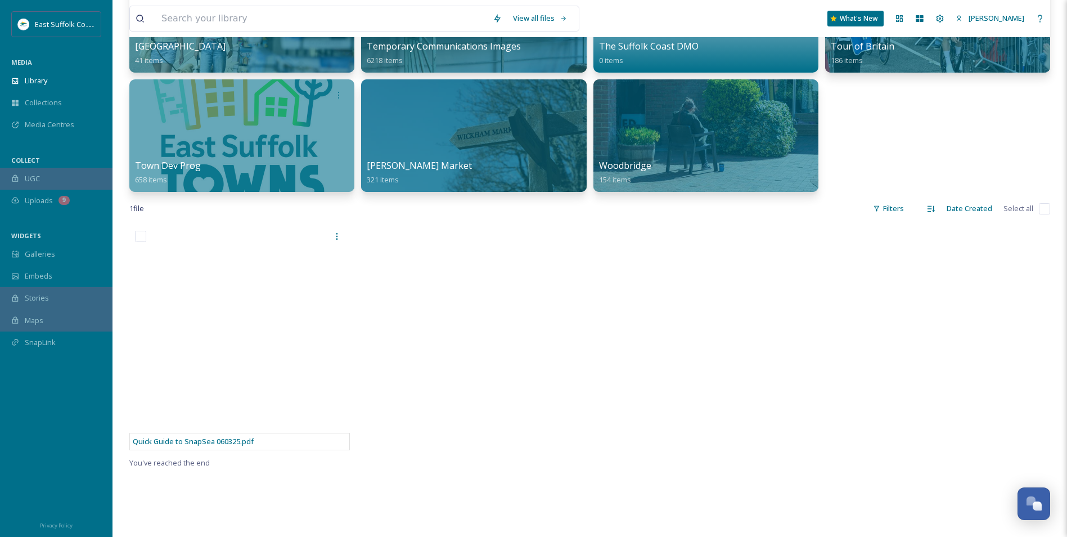
scroll to position [760, 0]
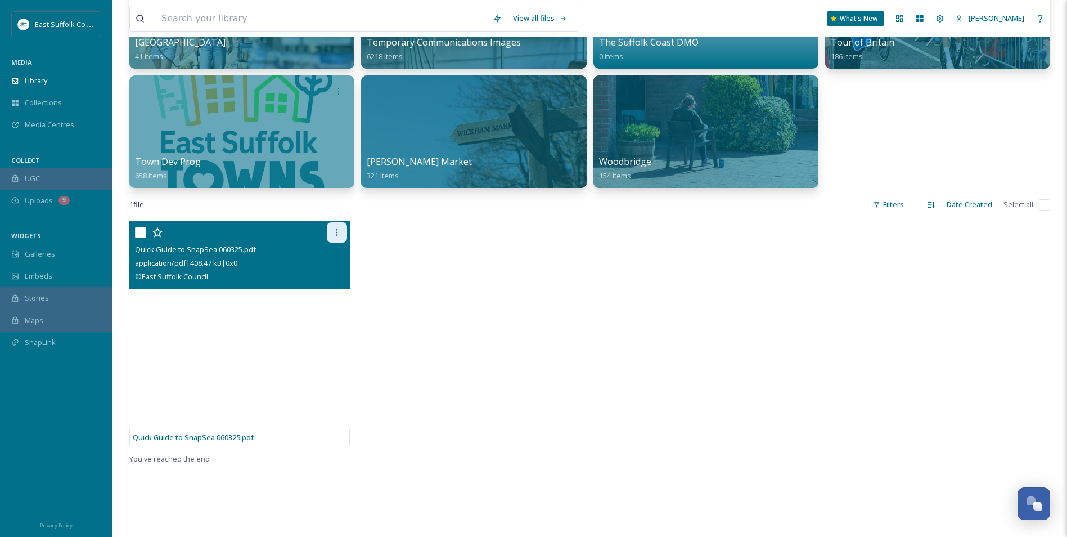
click at [335, 227] on div at bounding box center [337, 232] width 20 height 20
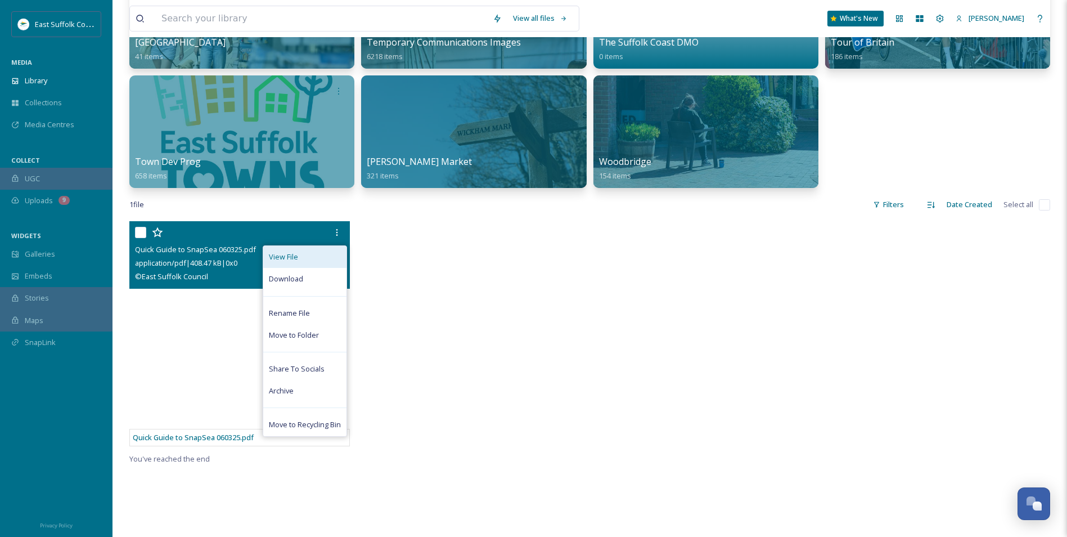
click at [306, 254] on div "View File" at bounding box center [304, 257] width 83 height 22
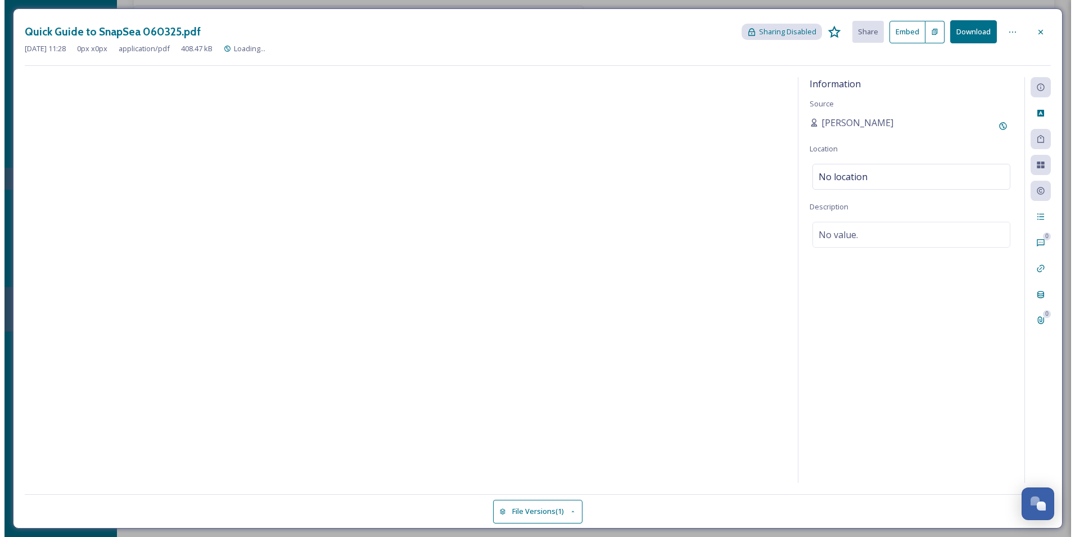
scroll to position [641, 0]
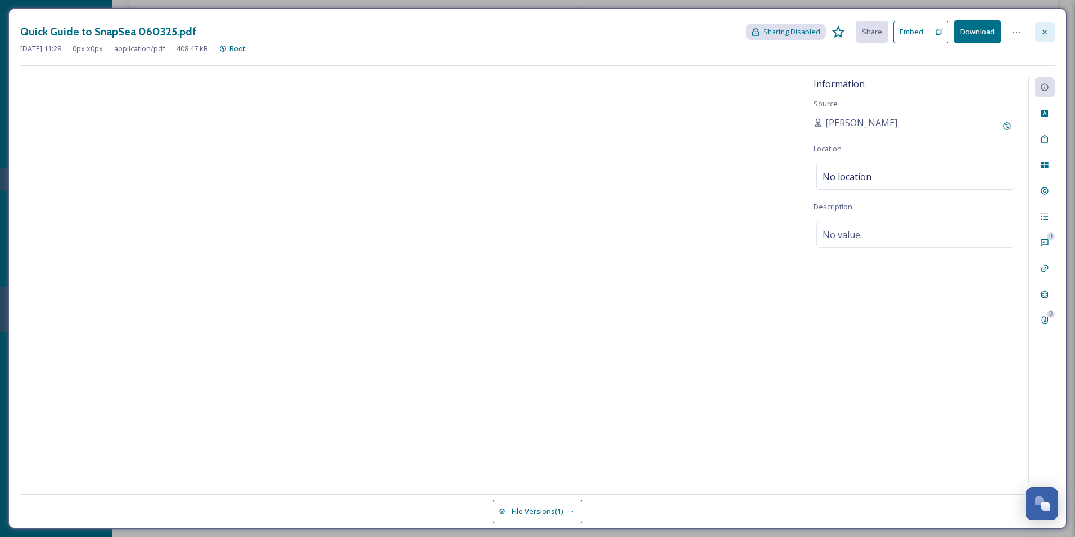
click at [1043, 35] on icon at bounding box center [1045, 32] width 9 height 9
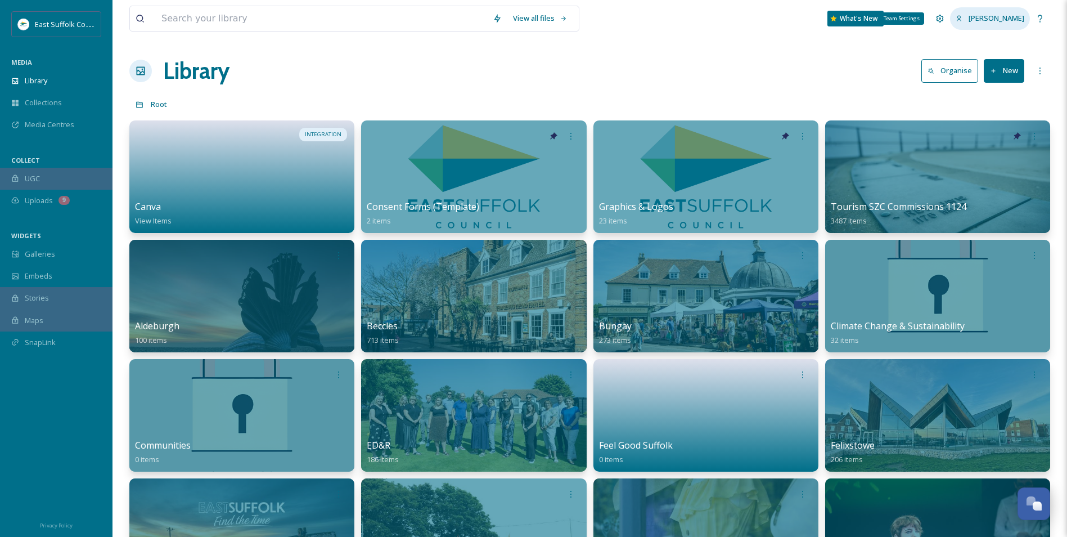
drag, startPoint x: 963, startPoint y: 20, endPoint x: 976, endPoint y: 19, distance: 13.0
click at [944, 20] on icon at bounding box center [939, 18] width 9 height 9
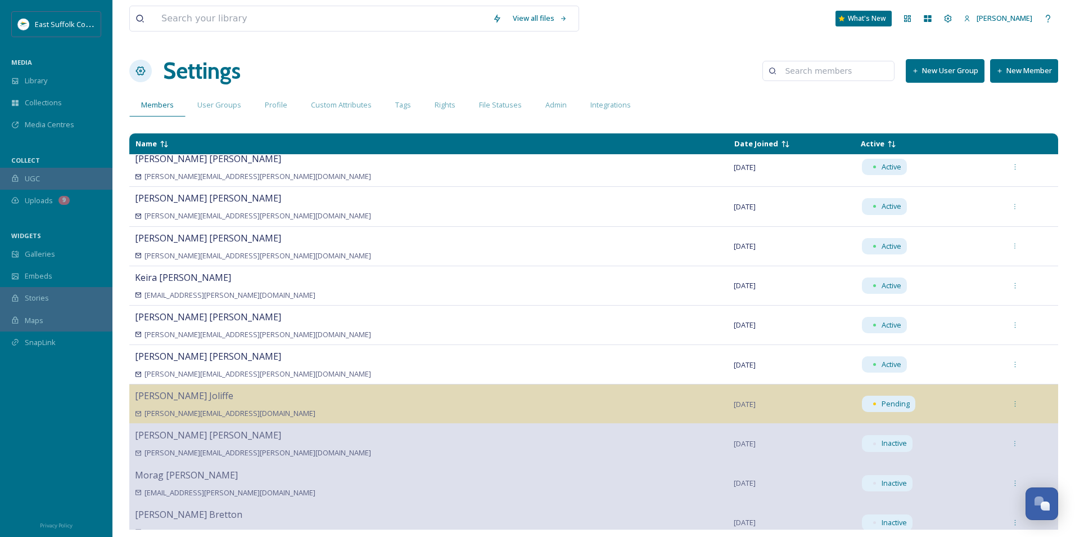
scroll to position [1453, 0]
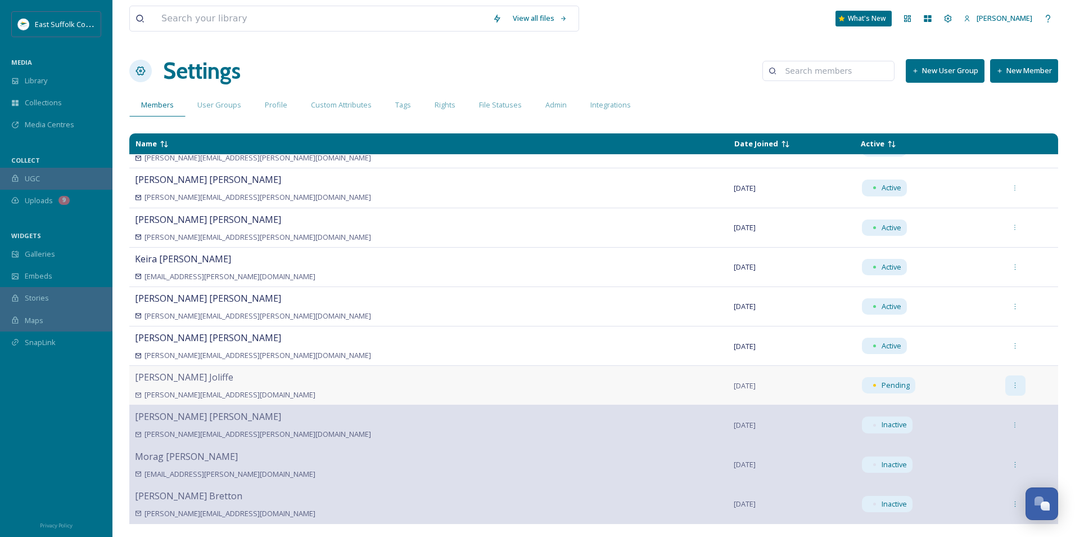
click at [1012, 388] on icon at bounding box center [1015, 384] width 7 height 7
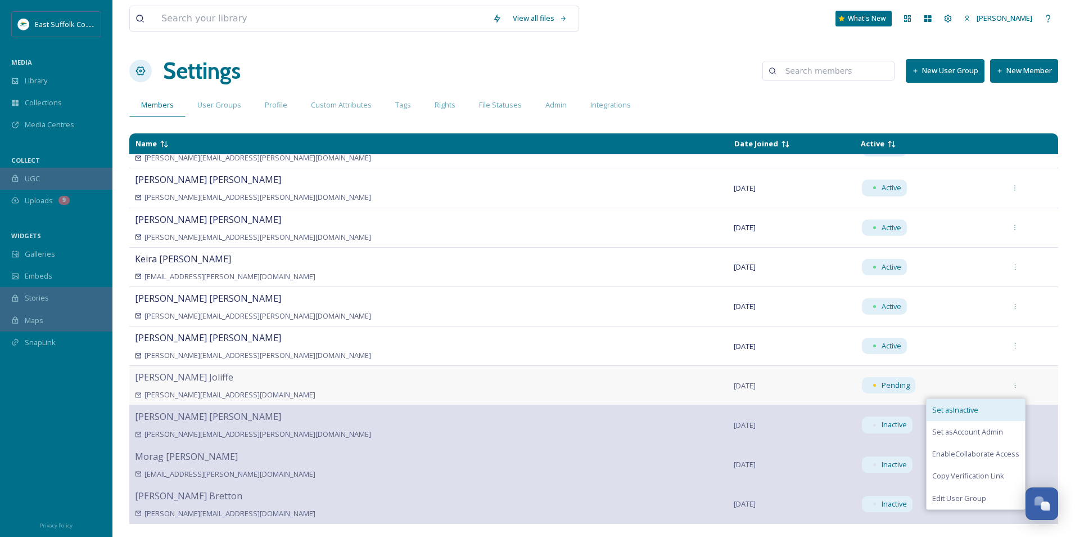
click at [939, 412] on span "Set as Inactive" at bounding box center [956, 409] width 46 height 11
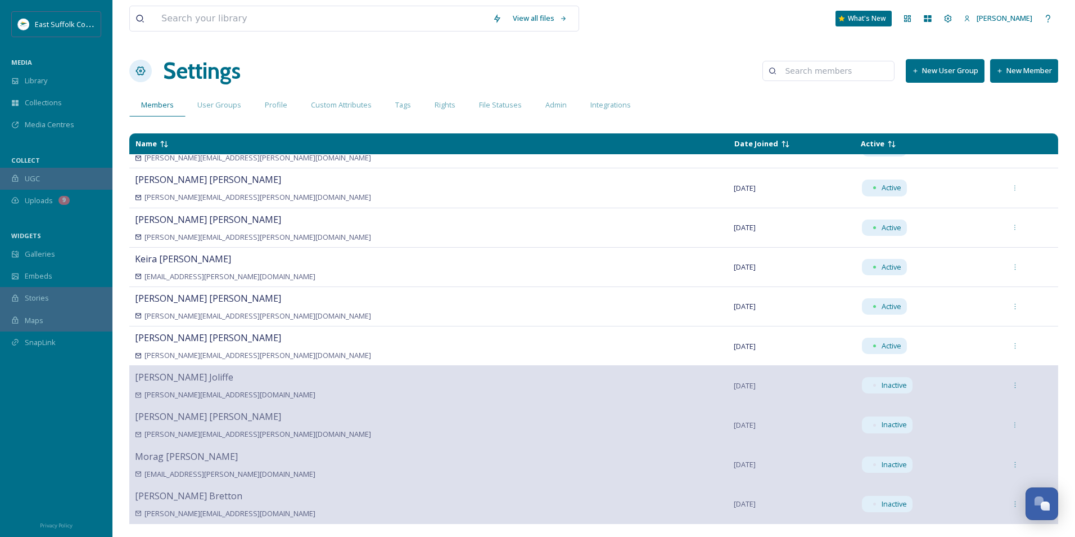
click at [1021, 71] on button "New Member" at bounding box center [1024, 70] width 68 height 23
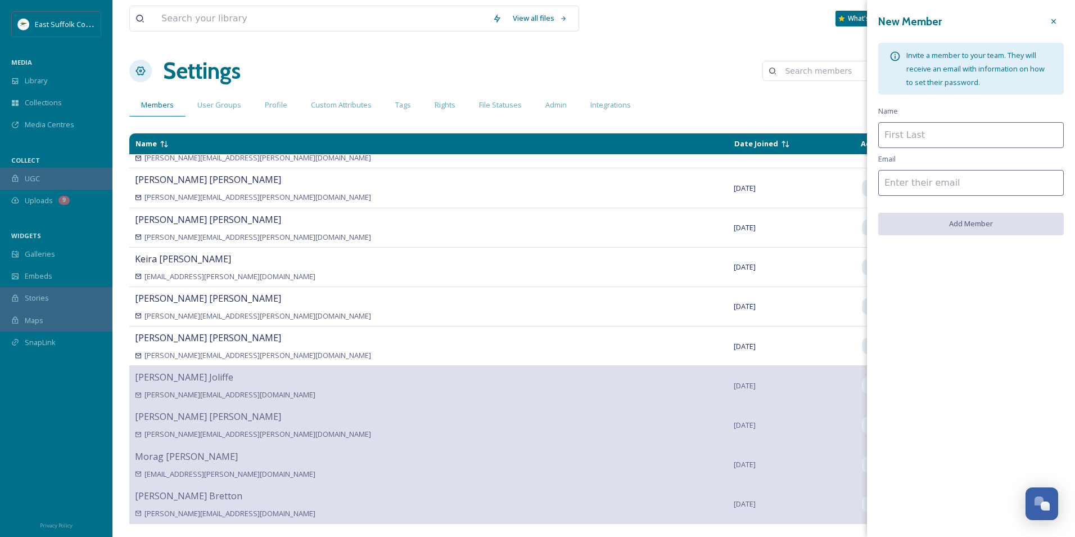
drag, startPoint x: 962, startPoint y: 132, endPoint x: 944, endPoint y: 139, distance: 20.2
click at [962, 132] on input at bounding box center [972, 135] width 186 height 26
click at [905, 187] on input at bounding box center [972, 183] width 186 height 26
type input "[PERSON_NAME][EMAIL_ADDRESS][PERSON_NAME][DOMAIN_NAME]"
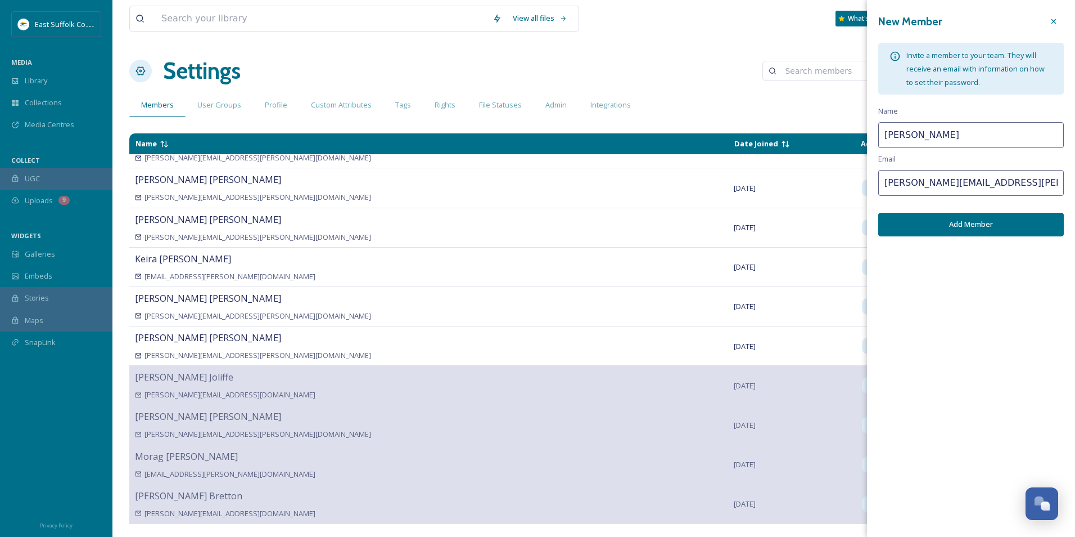
type input "[PERSON_NAME]"
click at [922, 225] on button "Add Member" at bounding box center [972, 224] width 186 height 23
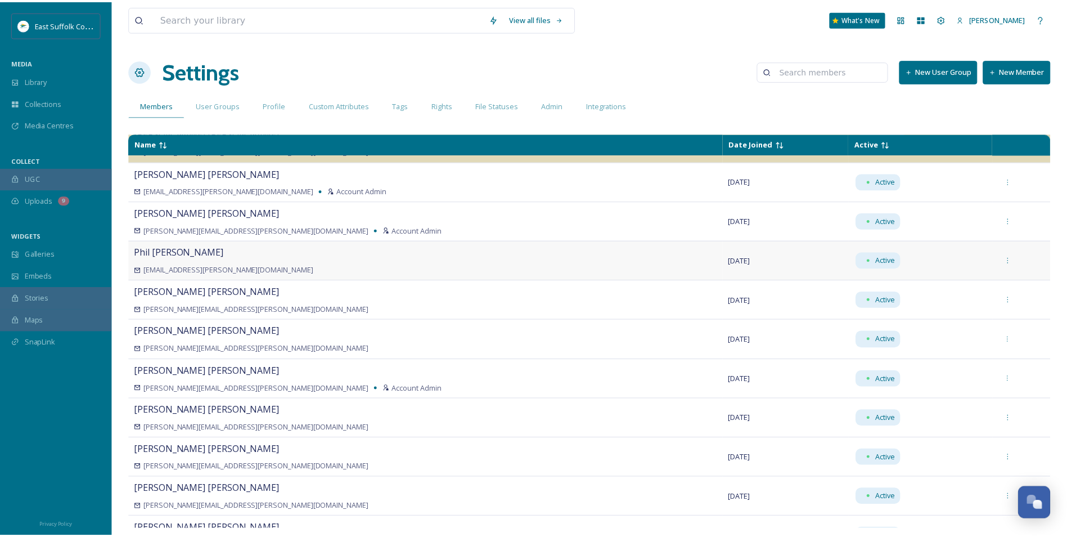
scroll to position [0, 0]
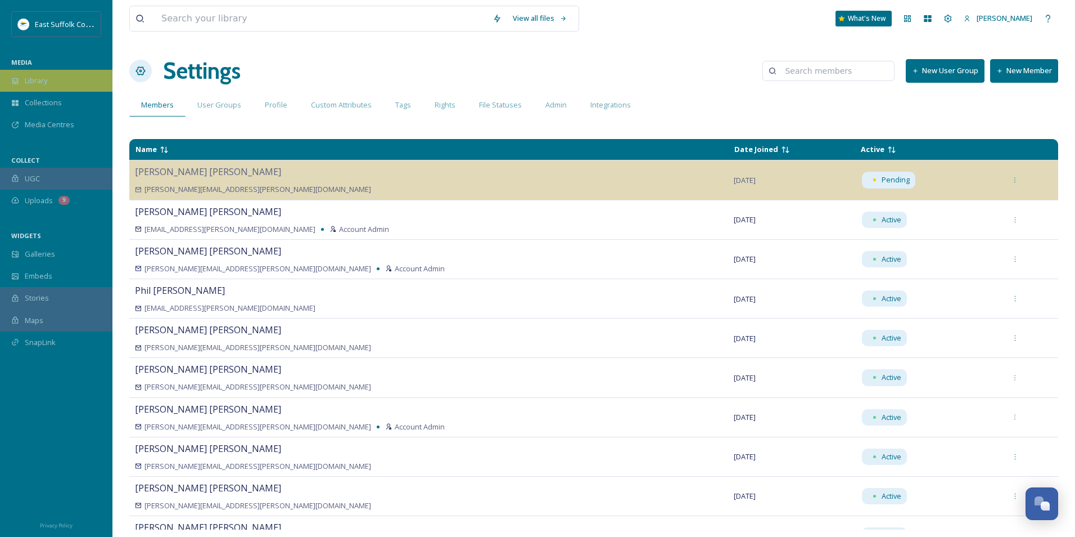
click at [82, 87] on div "Library" at bounding box center [56, 81] width 112 height 22
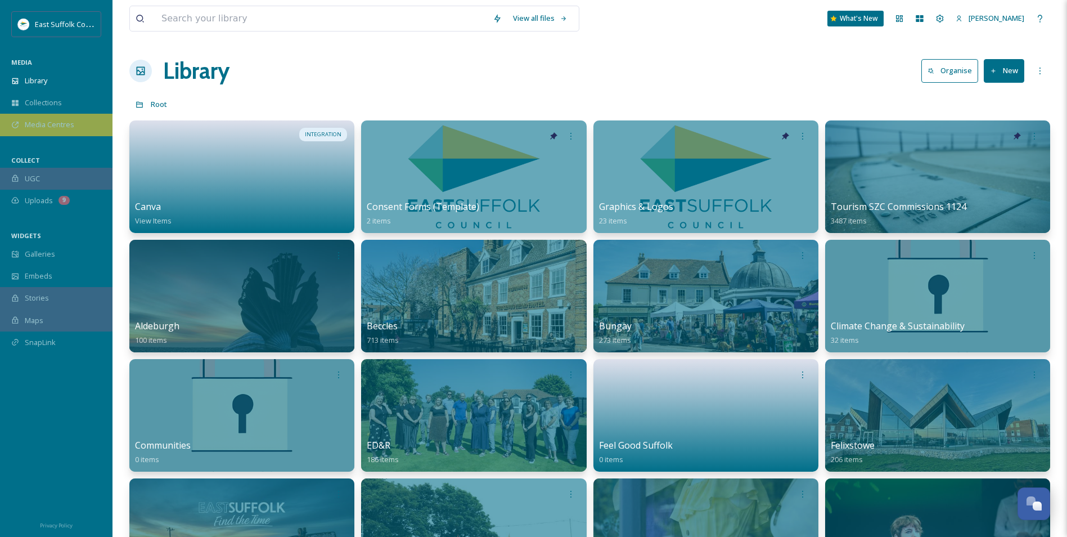
click at [45, 132] on div "Media Centres" at bounding box center [56, 125] width 112 height 22
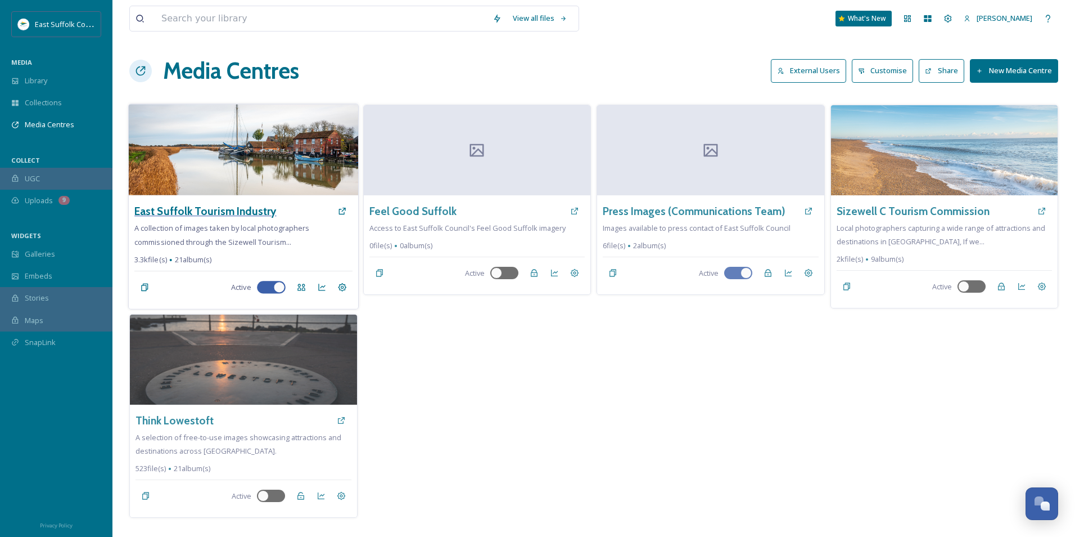
click at [183, 216] on h3 "East Suffolk Tourism Industry" at bounding box center [205, 211] width 142 height 16
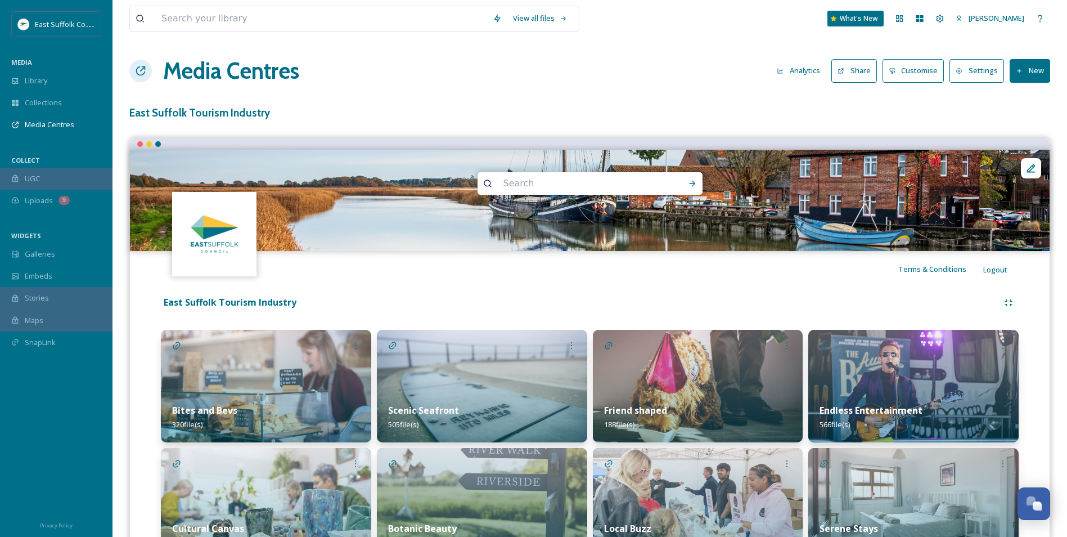
click at [848, 62] on button "Share" at bounding box center [854, 70] width 46 height 23
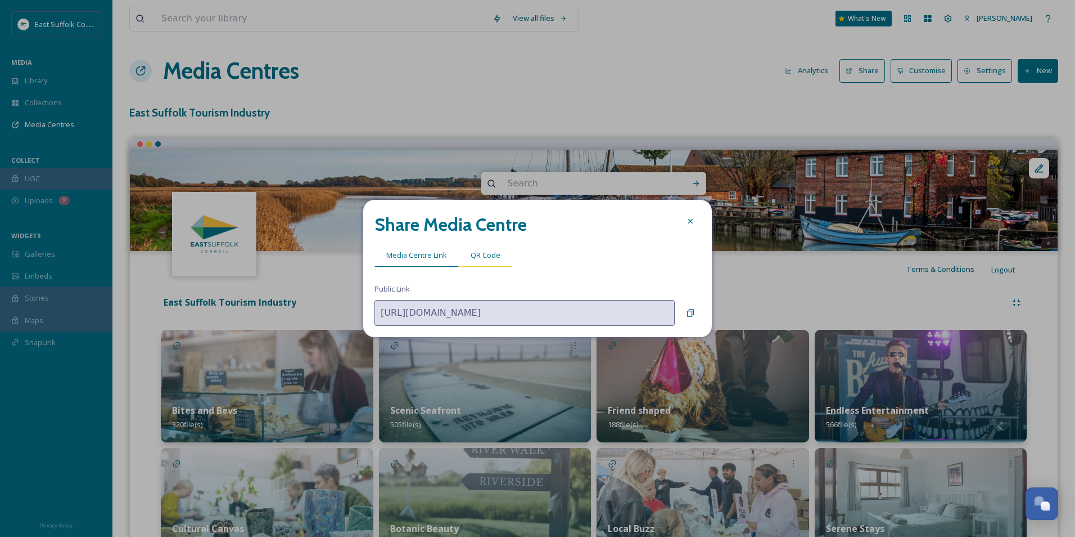
click at [493, 254] on span "QR Code" at bounding box center [486, 255] width 30 height 11
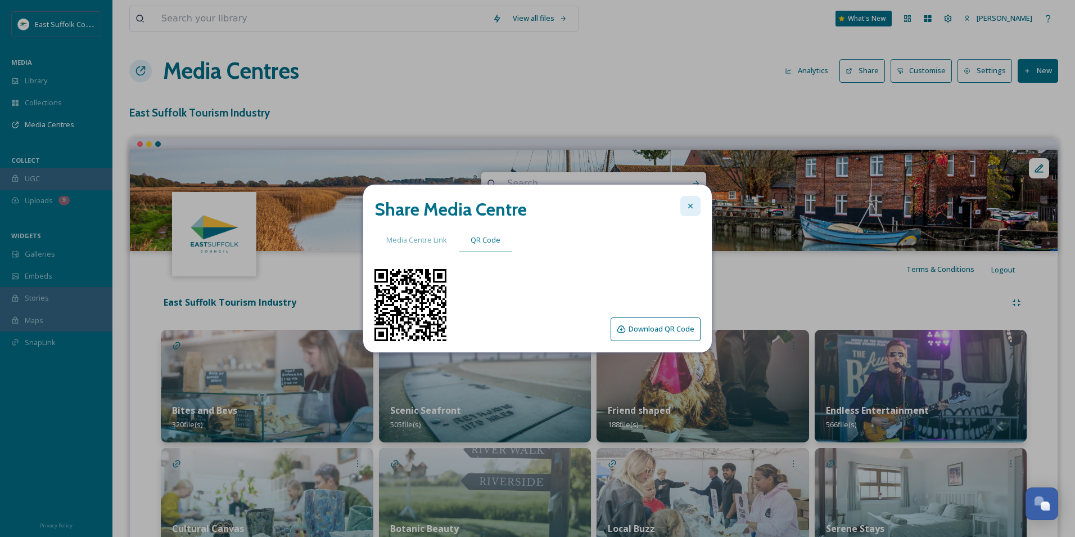
click at [685, 209] on div at bounding box center [691, 206] width 20 height 20
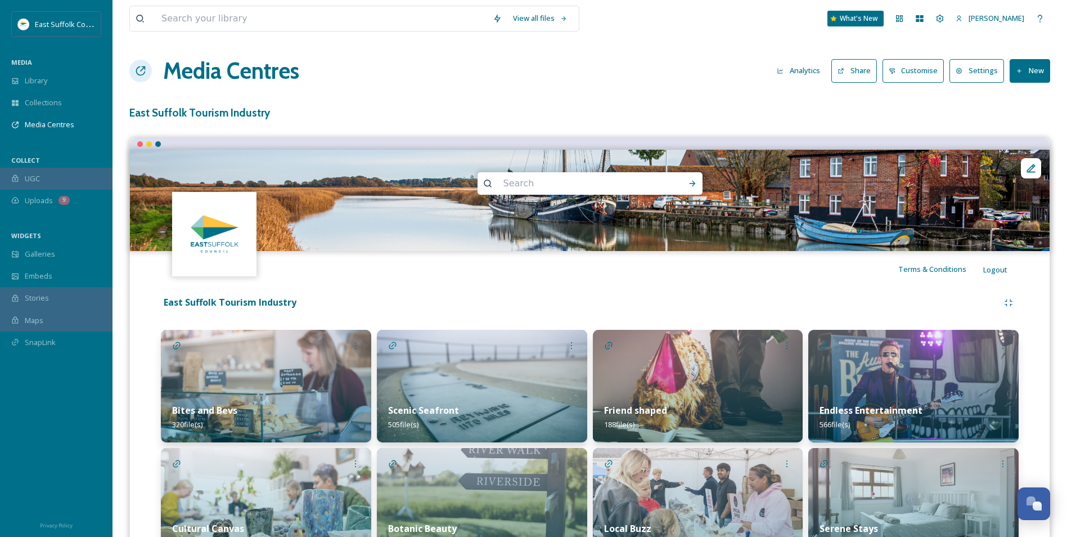
click at [798, 114] on h3 "East Suffolk Tourism Industry" at bounding box center [589, 113] width 921 height 16
click at [867, 76] on button "Share" at bounding box center [854, 70] width 46 height 23
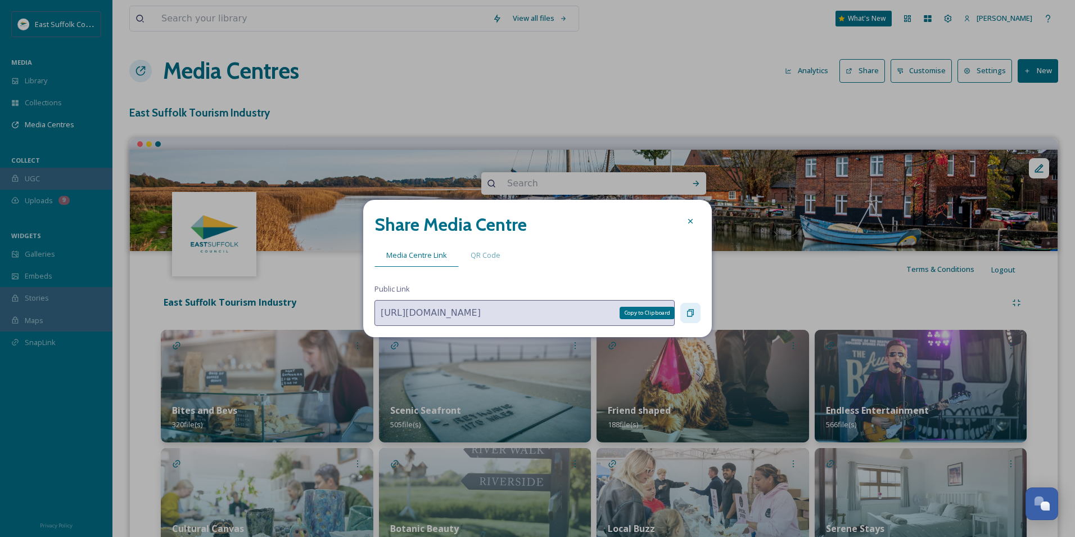
click at [684, 318] on div "Copy to Clipboard" at bounding box center [691, 313] width 20 height 20
click at [687, 219] on icon at bounding box center [690, 221] width 9 height 9
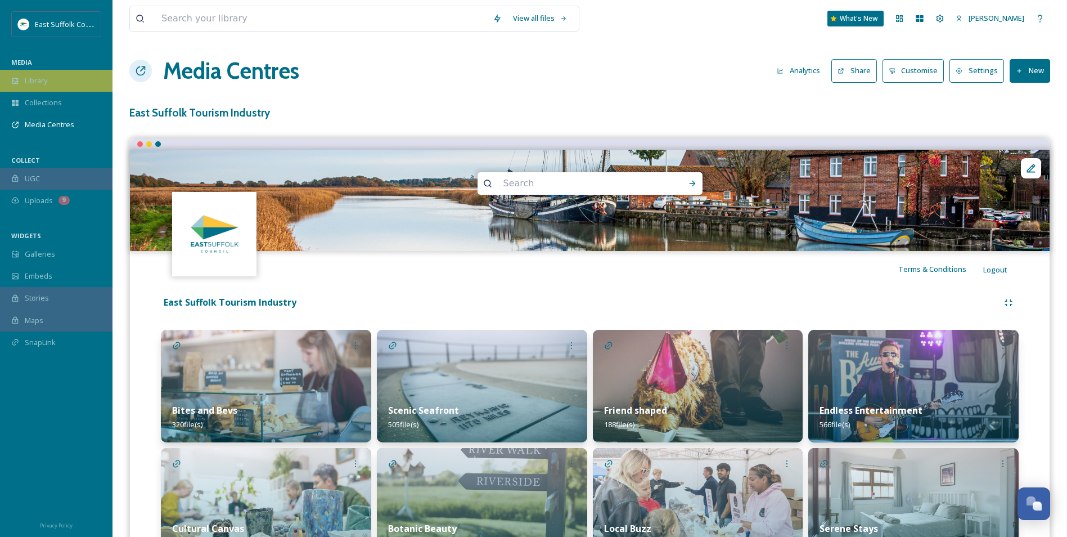
click at [69, 85] on div "Library" at bounding box center [56, 81] width 112 height 22
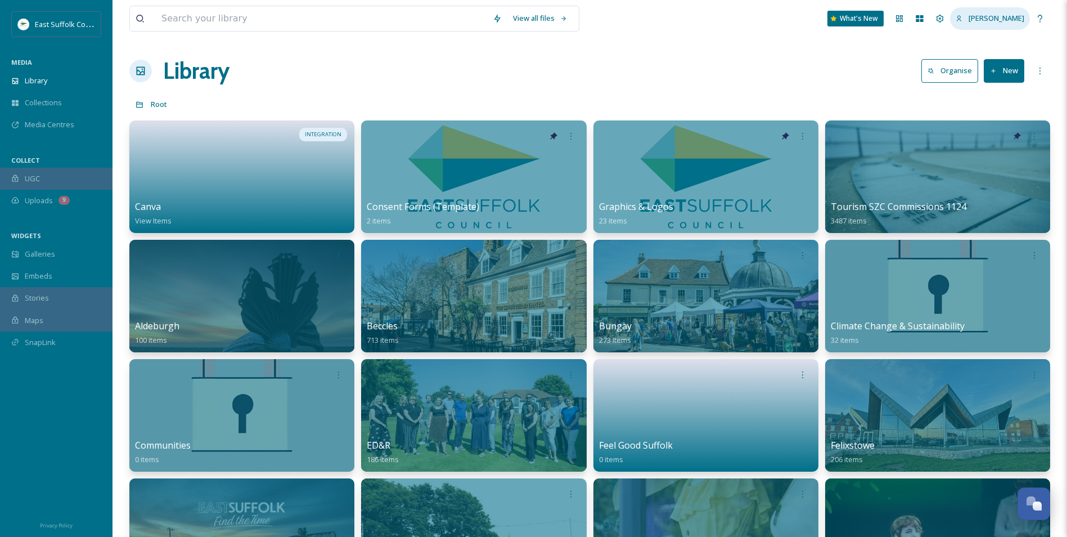
click at [1002, 22] on span "[PERSON_NAME]" at bounding box center [997, 18] width 56 height 10
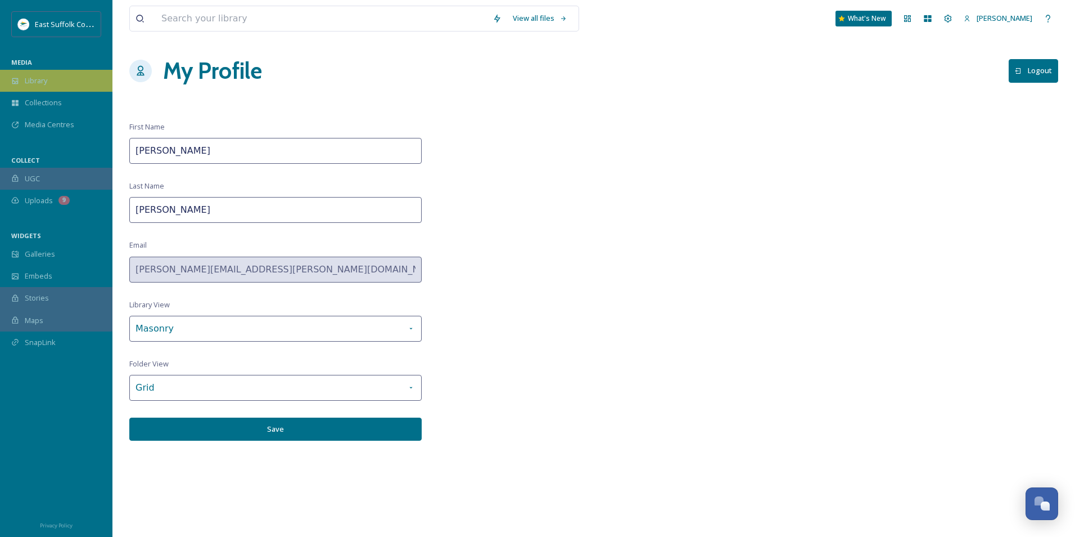
click at [21, 86] on div "Library" at bounding box center [56, 81] width 112 height 22
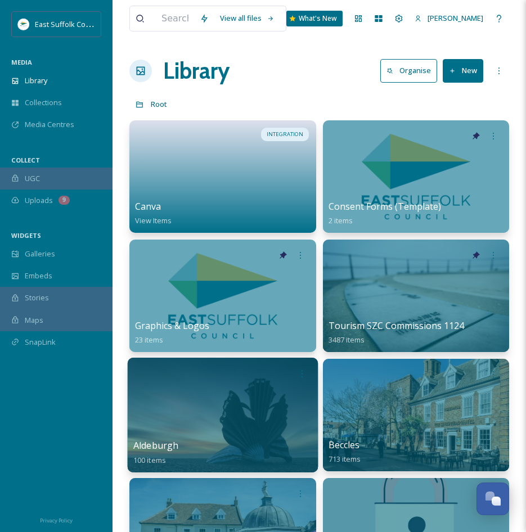
click at [276, 407] on div at bounding box center [223, 415] width 190 height 115
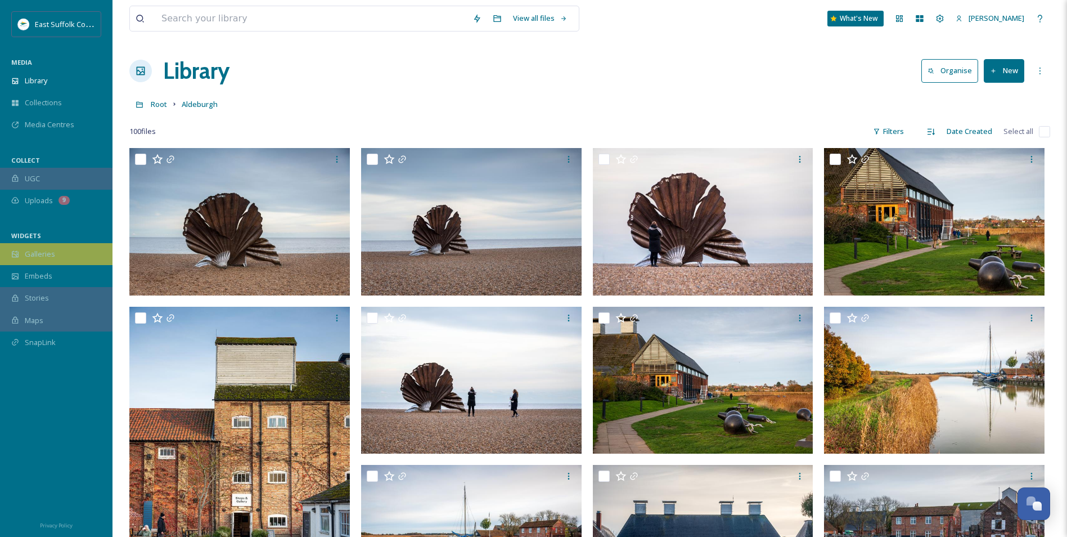
click at [42, 258] on span "Galleries" at bounding box center [40, 254] width 30 height 11
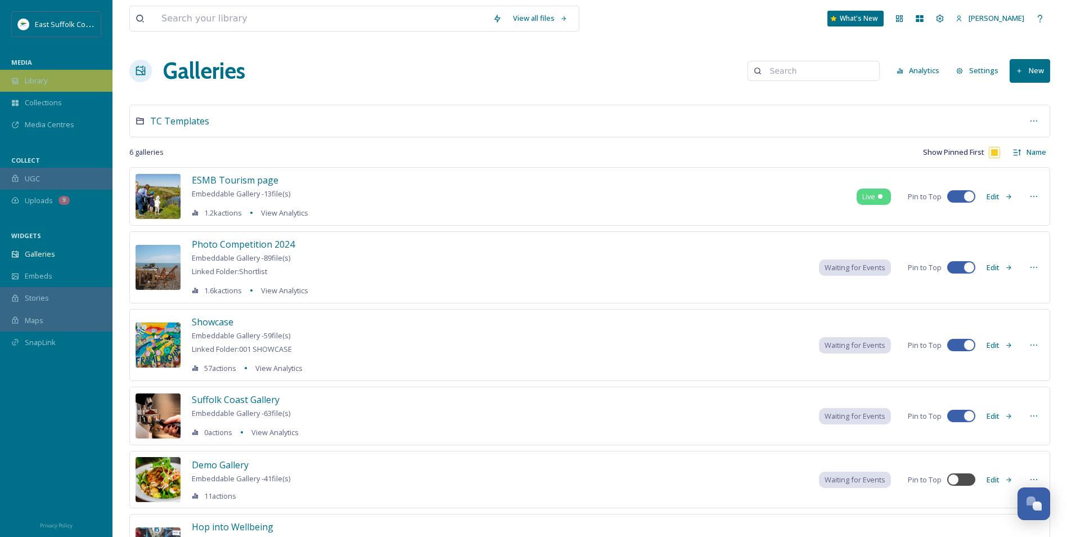
click at [69, 82] on div "Library" at bounding box center [56, 81] width 112 height 22
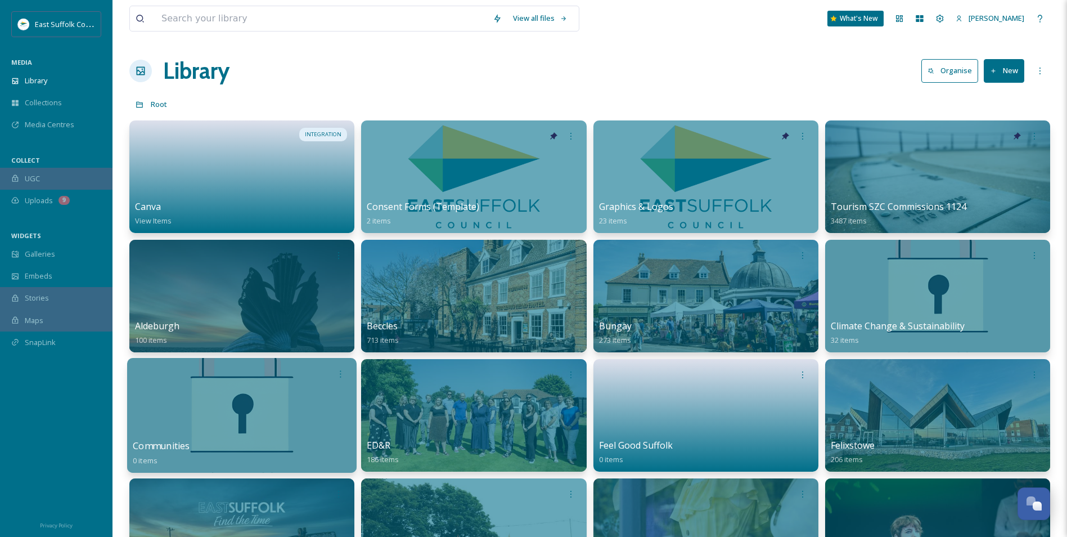
click at [246, 433] on div at bounding box center [241, 415] width 229 height 115
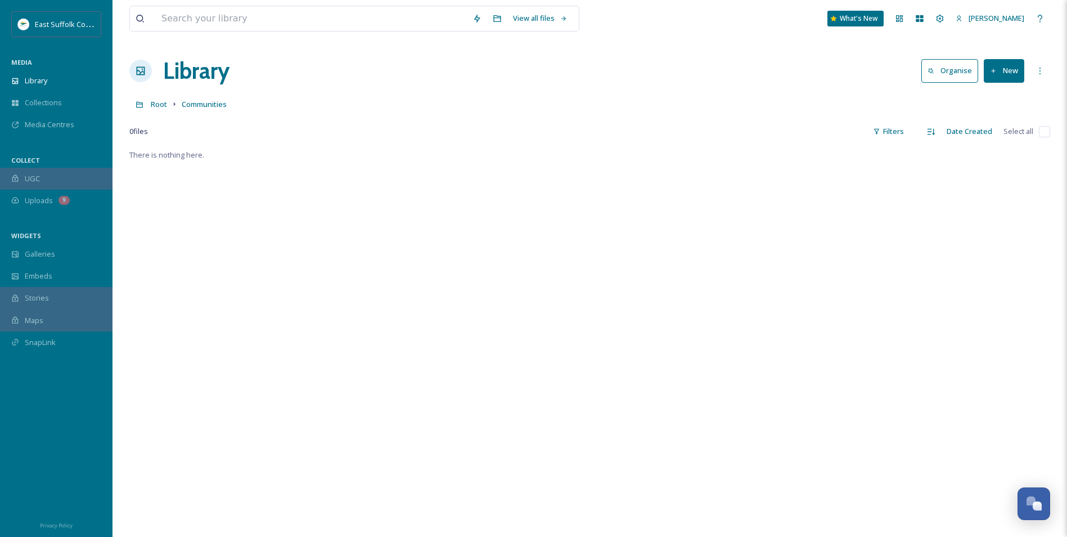
click at [190, 76] on h1 "Library" at bounding box center [196, 71] width 66 height 34
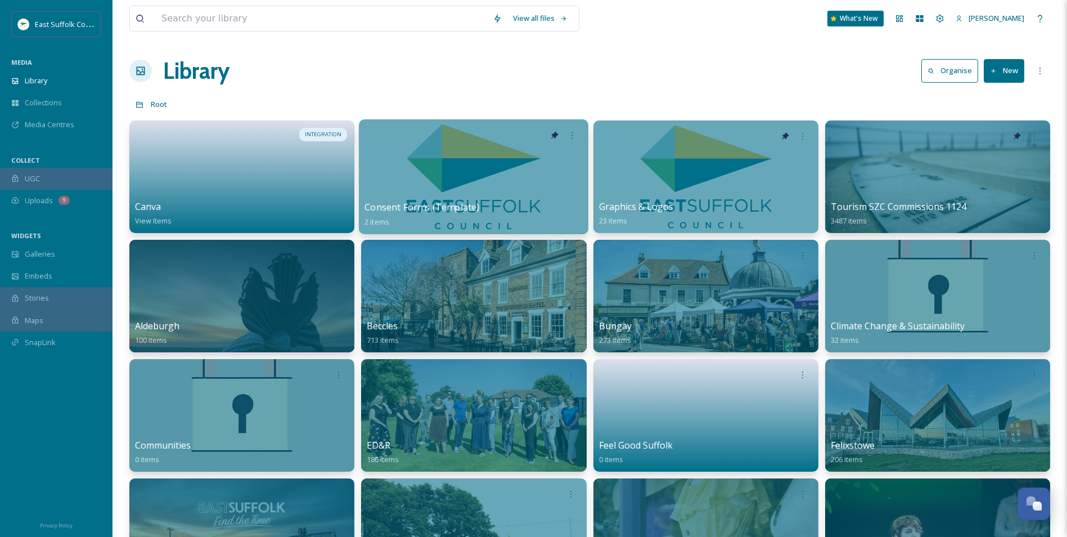
click at [463, 179] on div at bounding box center [473, 176] width 229 height 115
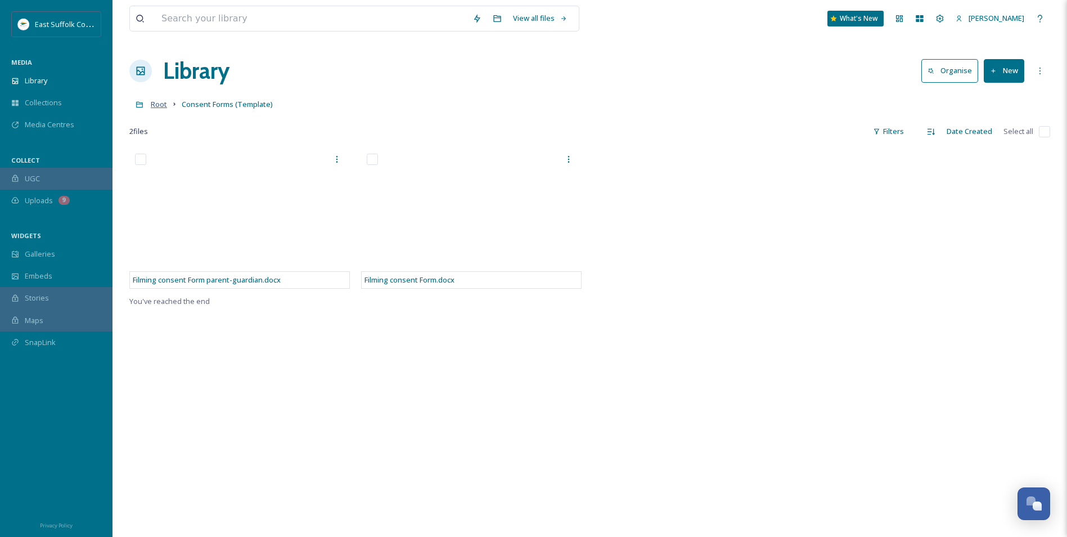
click at [155, 105] on span "Root" at bounding box center [159, 104] width 16 height 10
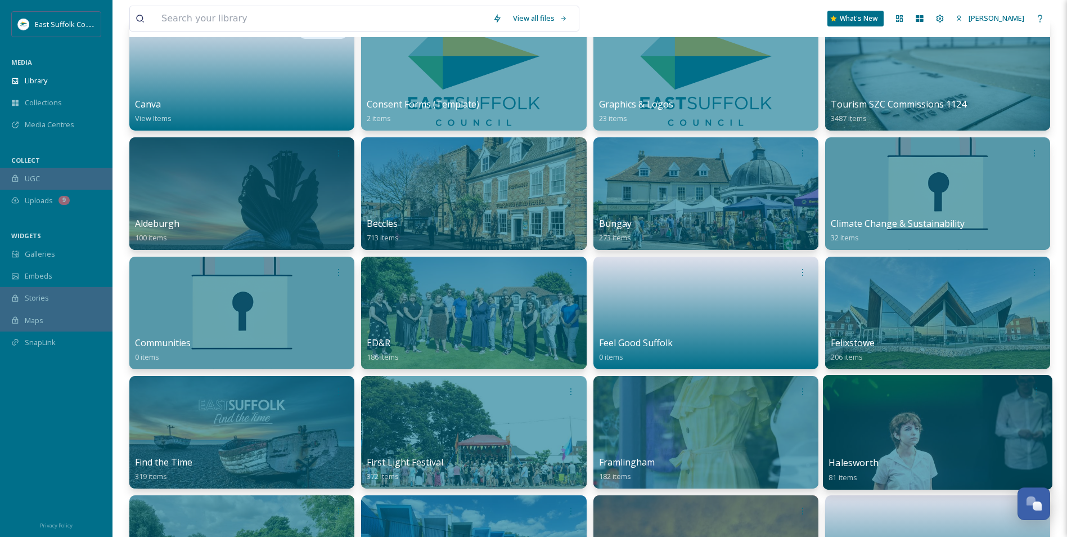
scroll to position [169, 0]
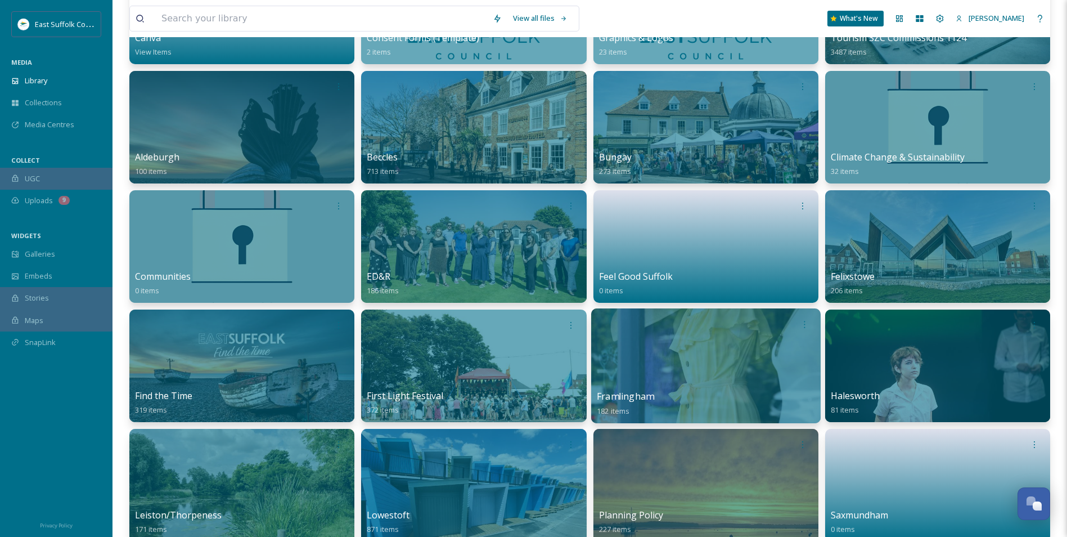
click at [686, 353] on div at bounding box center [705, 365] width 229 height 115
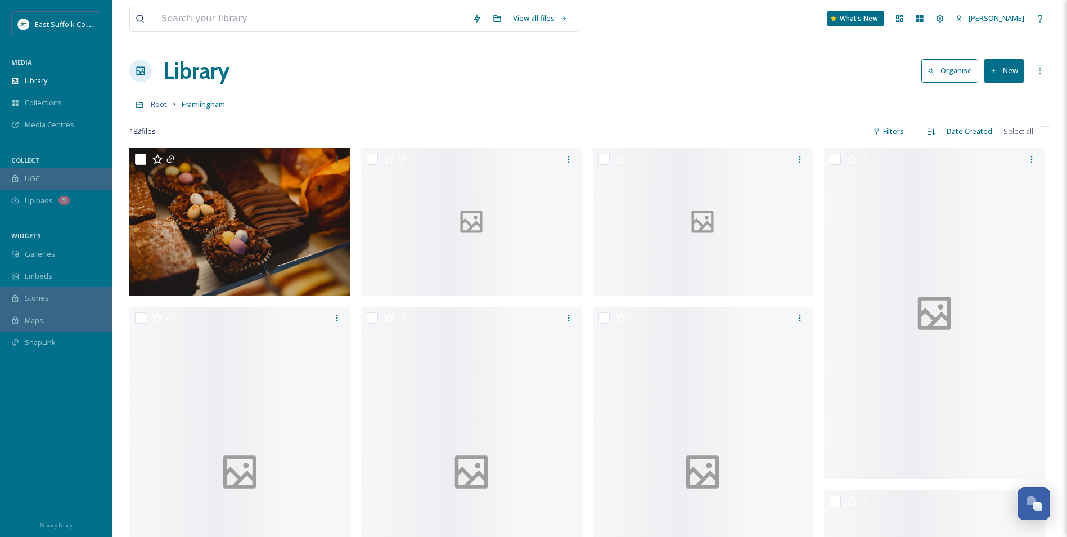
click at [166, 108] on span "Root" at bounding box center [159, 104] width 16 height 10
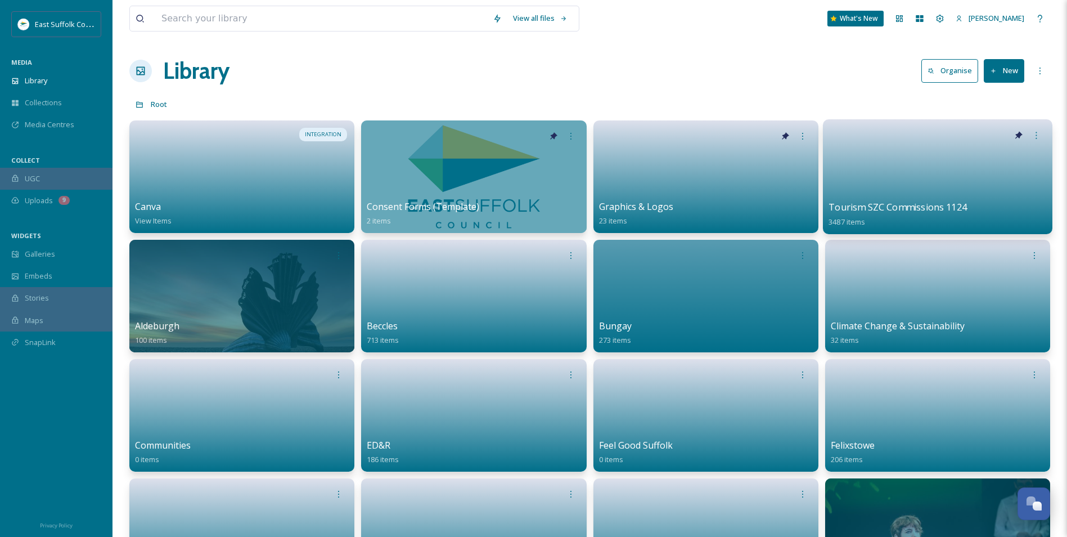
click at [897, 166] on link at bounding box center [937, 173] width 218 height 55
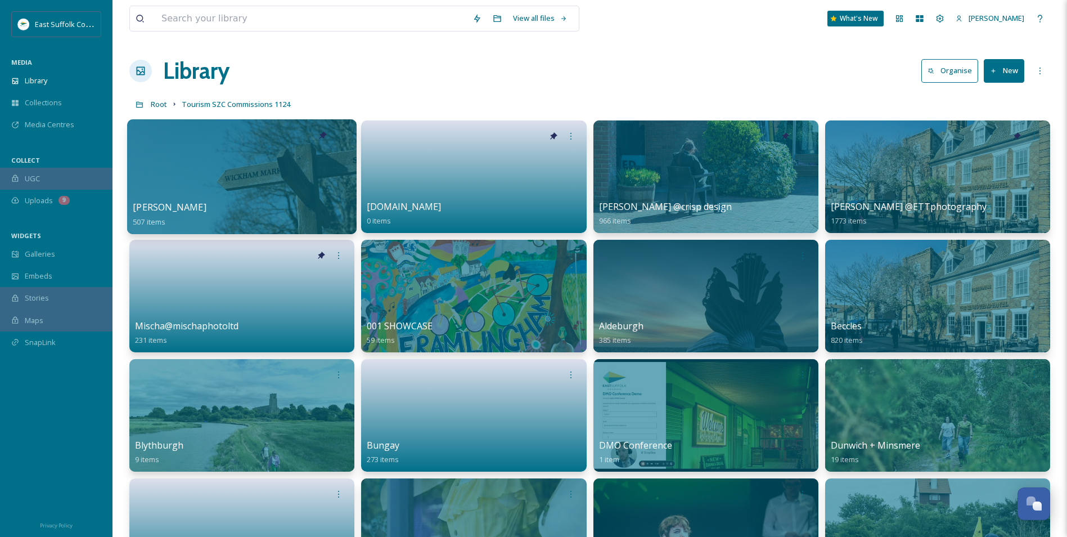
click at [189, 170] on div at bounding box center [241, 176] width 229 height 115
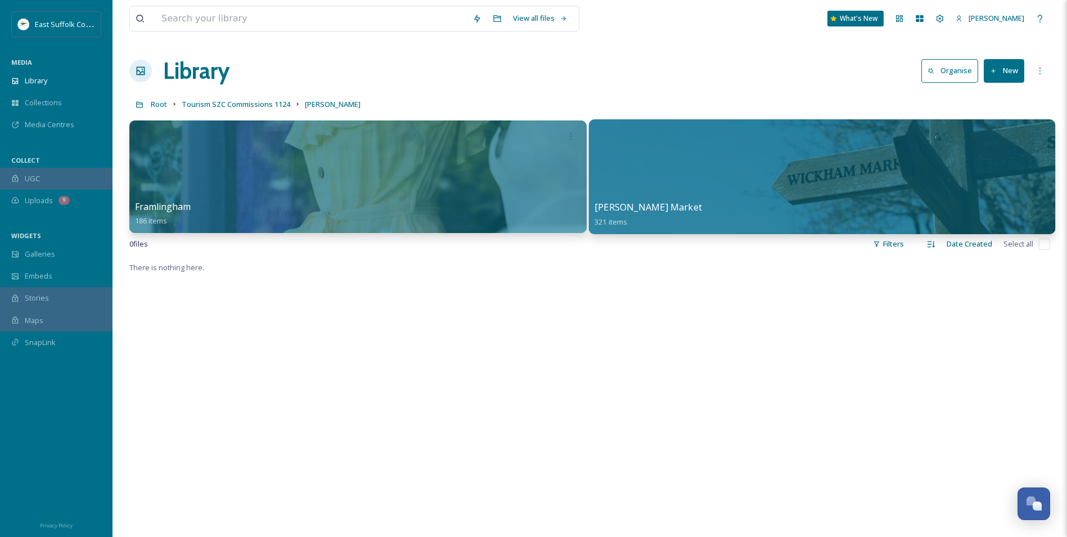
click at [728, 152] on div at bounding box center [821, 176] width 466 height 115
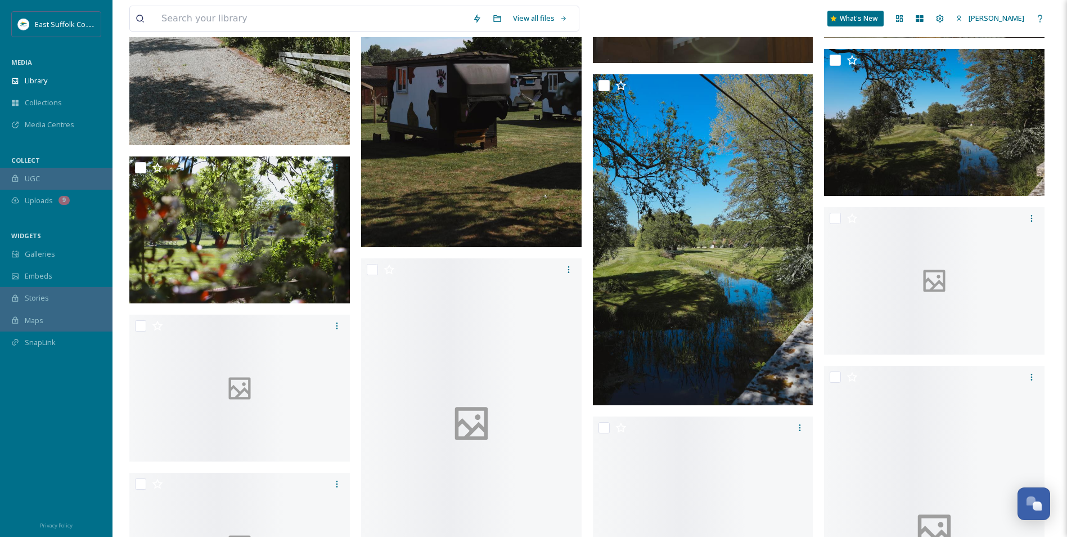
scroll to position [4275, 0]
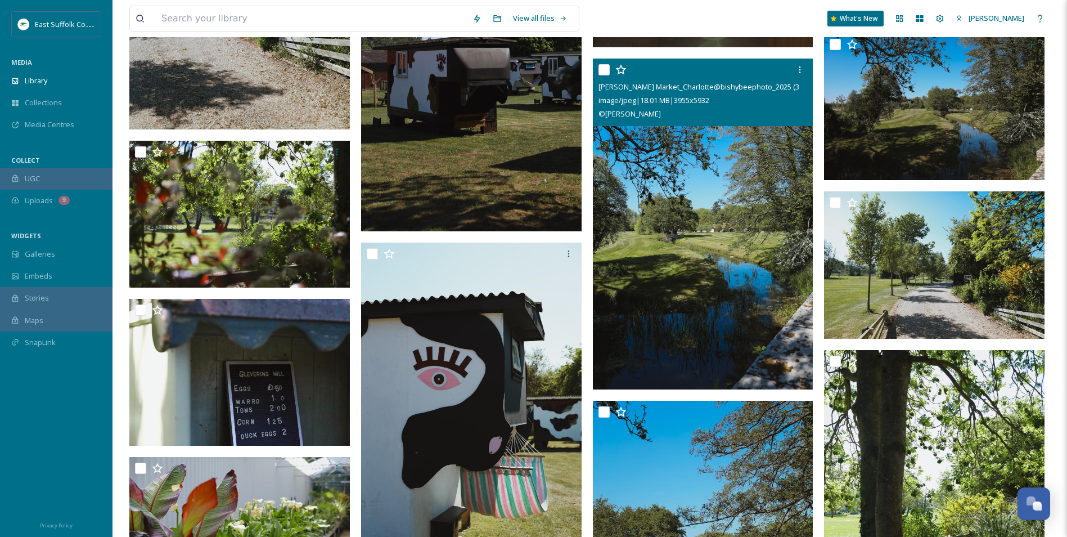
click at [639, 187] on img at bounding box center [703, 223] width 220 height 331
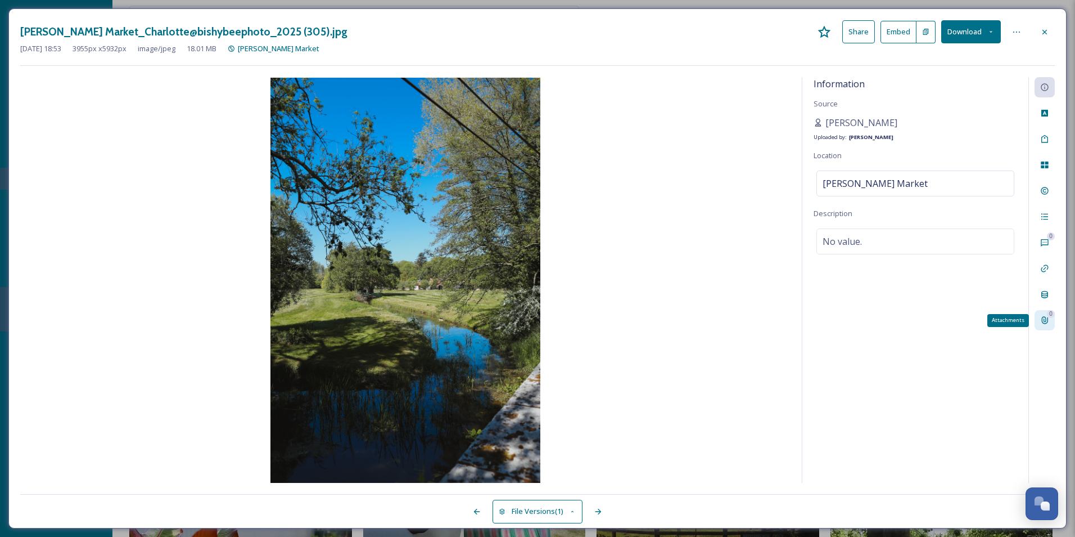
click at [1043, 323] on icon at bounding box center [1045, 320] width 6 height 7
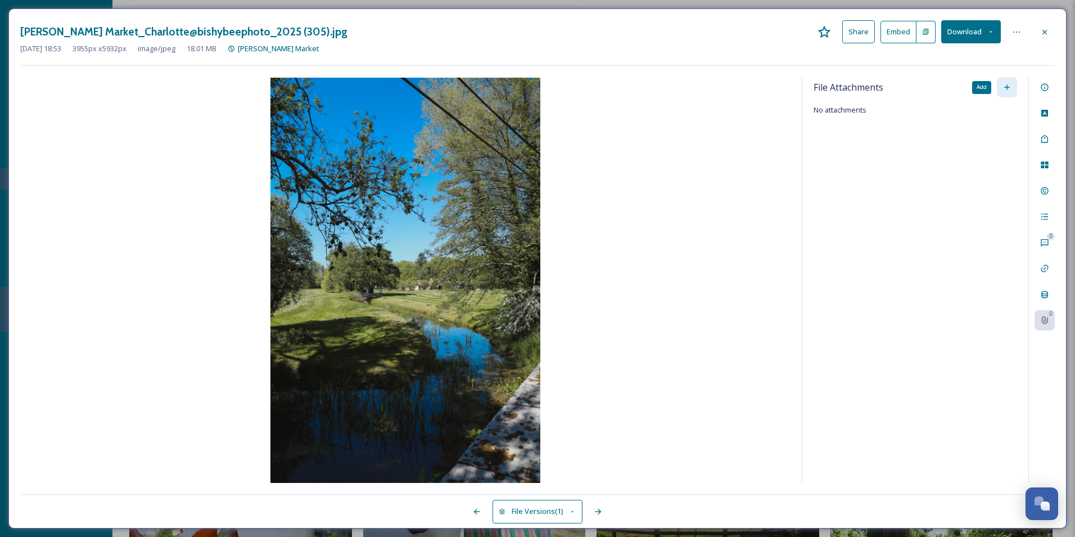
click at [1008, 87] on icon at bounding box center [1007, 87] width 5 height 5
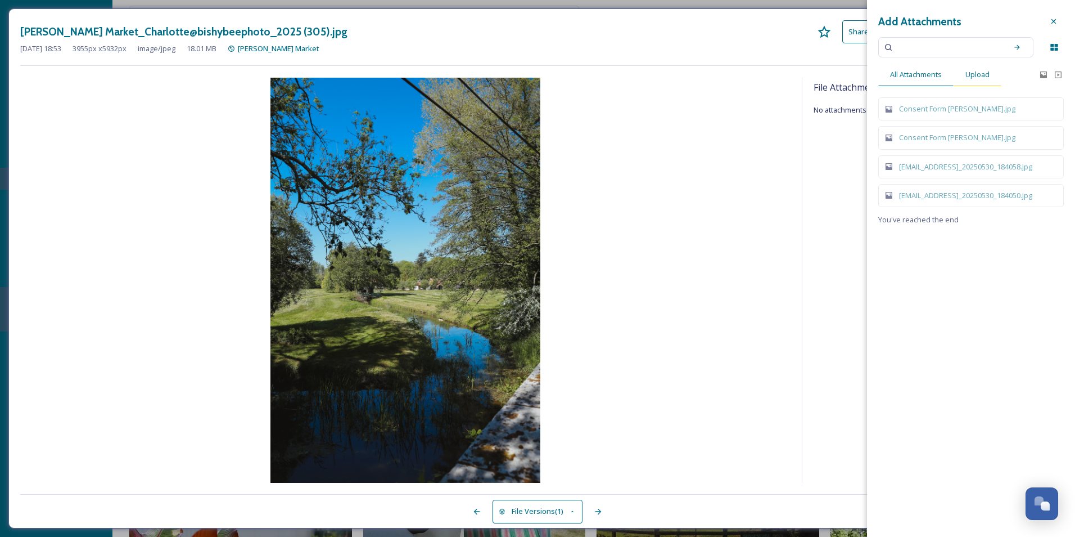
click at [979, 74] on span "Upload" at bounding box center [978, 74] width 24 height 11
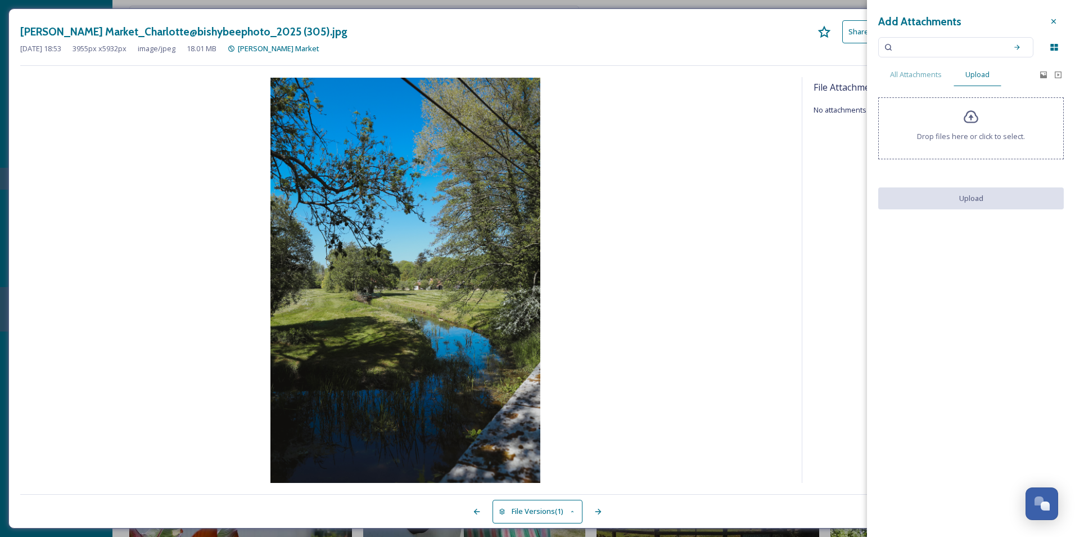
click at [1048, 20] on div at bounding box center [1054, 21] width 20 height 20
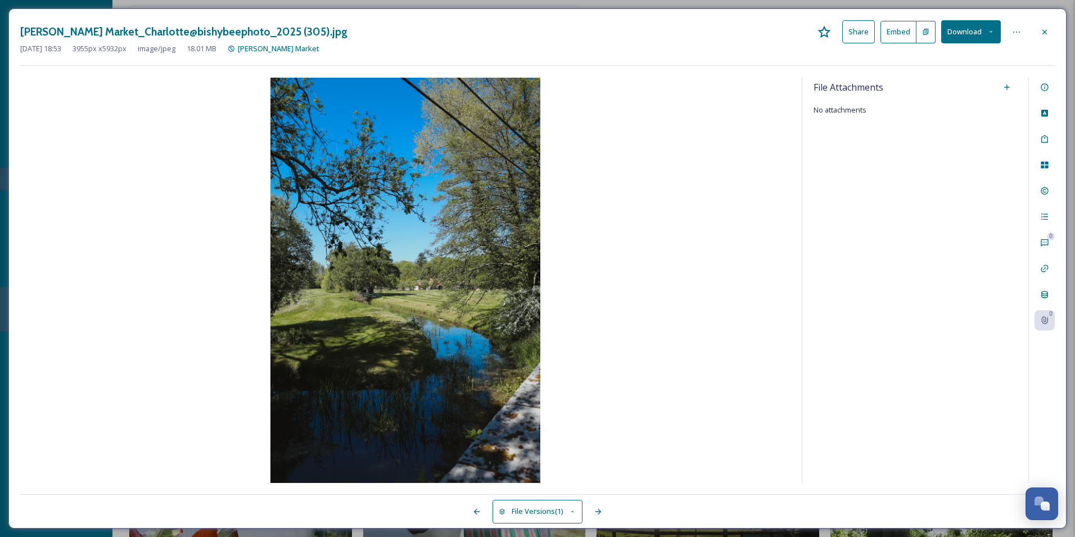
click at [1044, 34] on icon at bounding box center [1045, 32] width 9 height 9
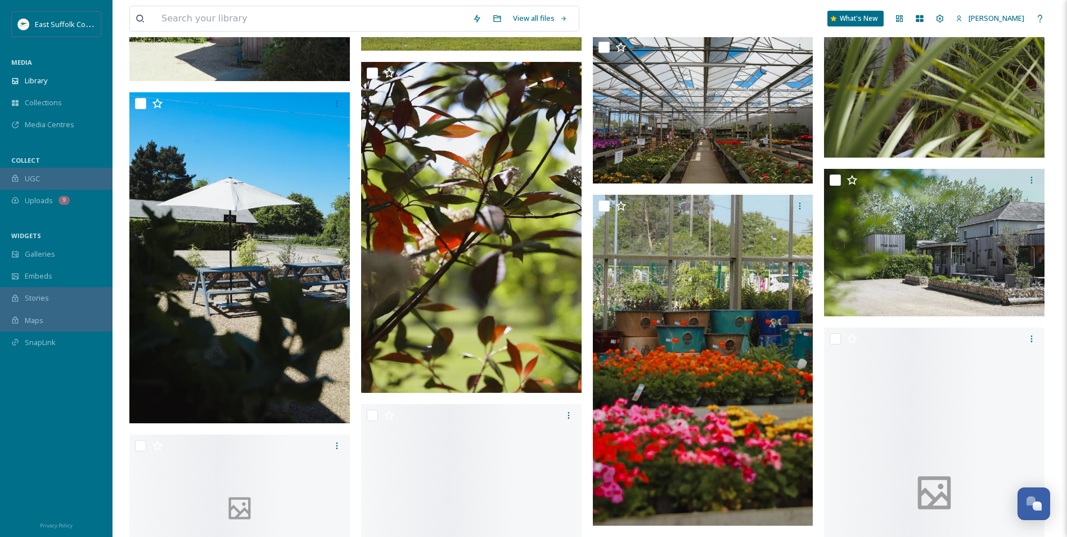
scroll to position [5962, 0]
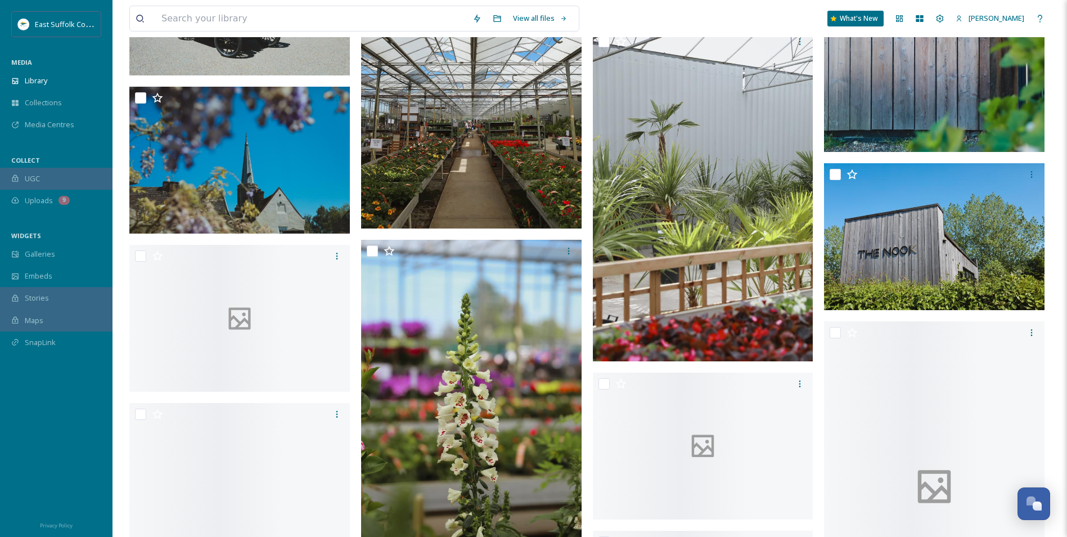
drag, startPoint x: 819, startPoint y: 377, endPoint x: 542, endPoint y: 365, distance: 277.0
click at [542, 365] on img at bounding box center [471, 405] width 220 height 331
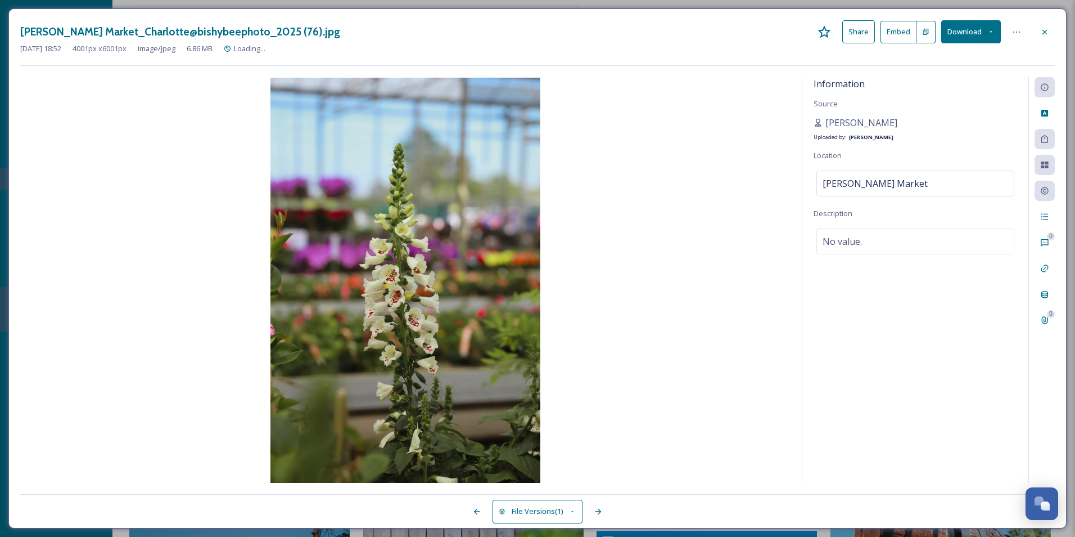
click at [1047, 33] on icon at bounding box center [1045, 32] width 9 height 9
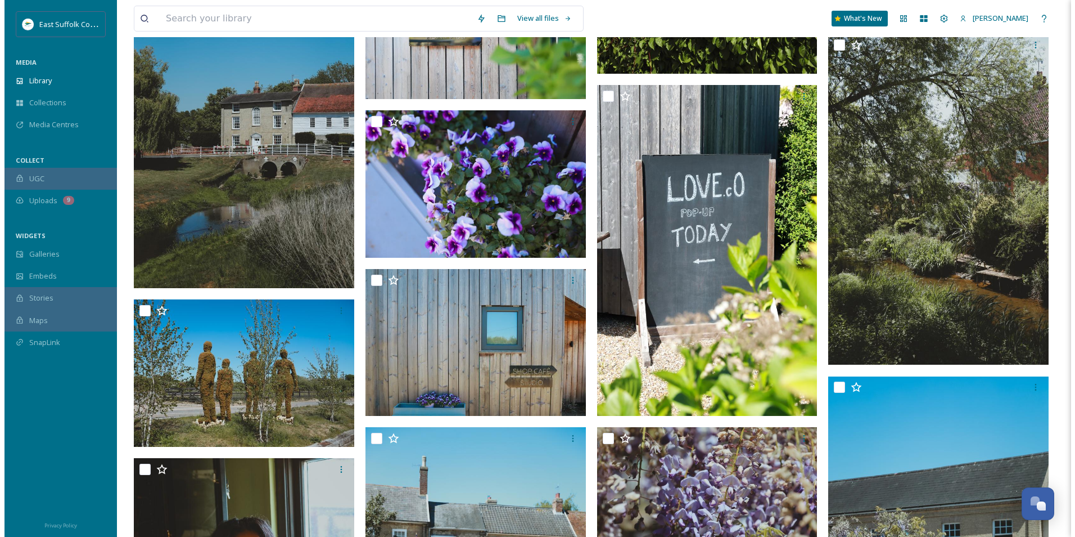
scroll to position [7143, 0]
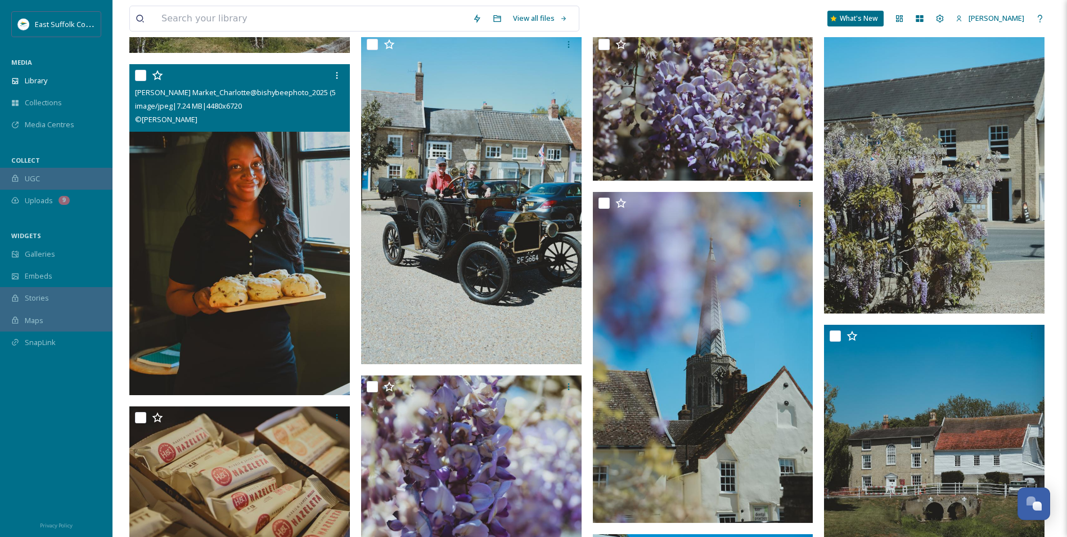
click at [299, 291] on img at bounding box center [239, 229] width 220 height 331
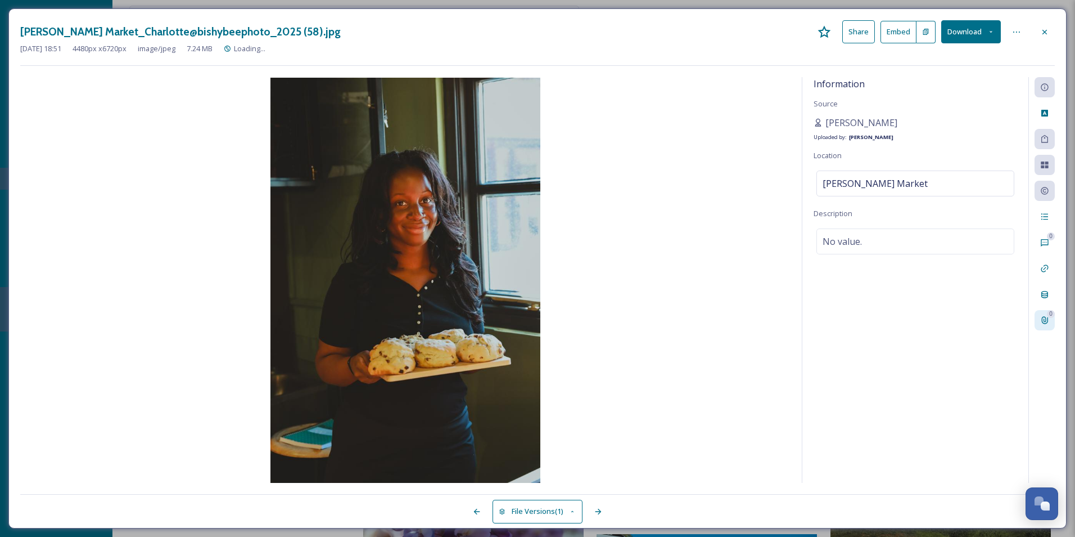
click at [1046, 320] on icon at bounding box center [1045, 320] width 9 height 9
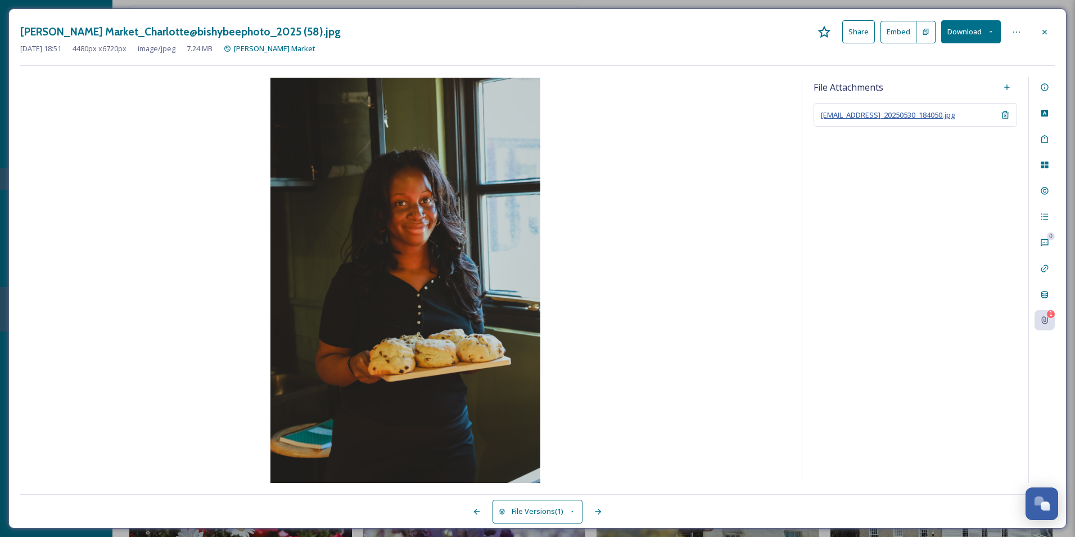
click at [913, 116] on span "[EMAIL_ADDRESS]_20250530_184050.jpg" at bounding box center [888, 115] width 134 height 10
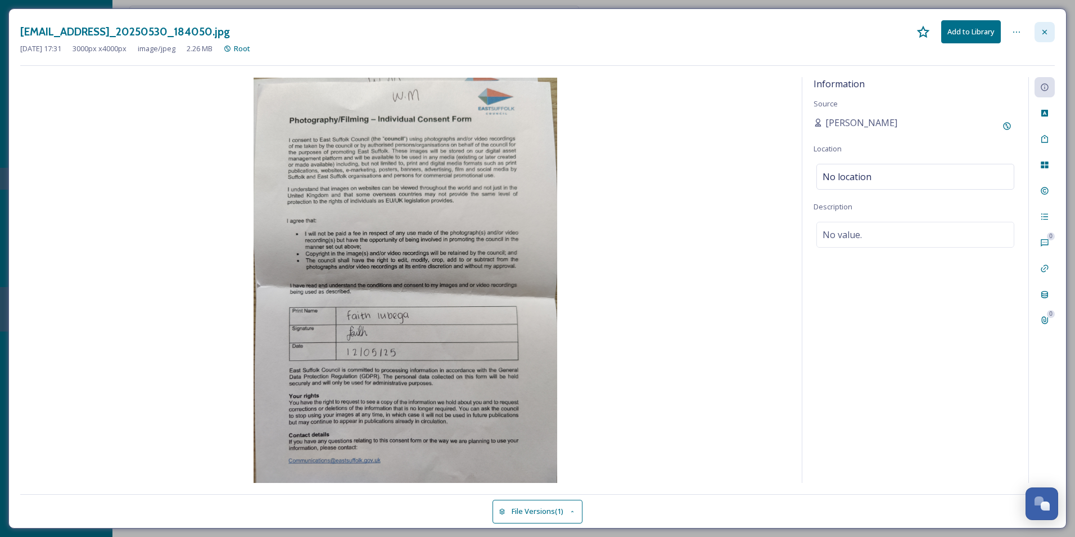
click at [1038, 33] on div at bounding box center [1045, 32] width 20 height 20
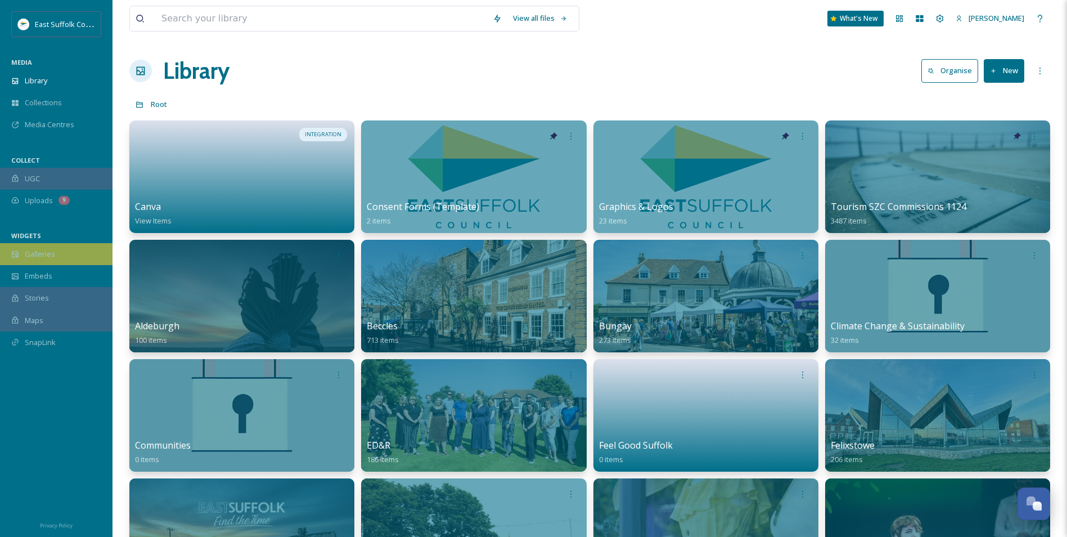
click at [57, 261] on div "Galleries" at bounding box center [56, 254] width 112 height 22
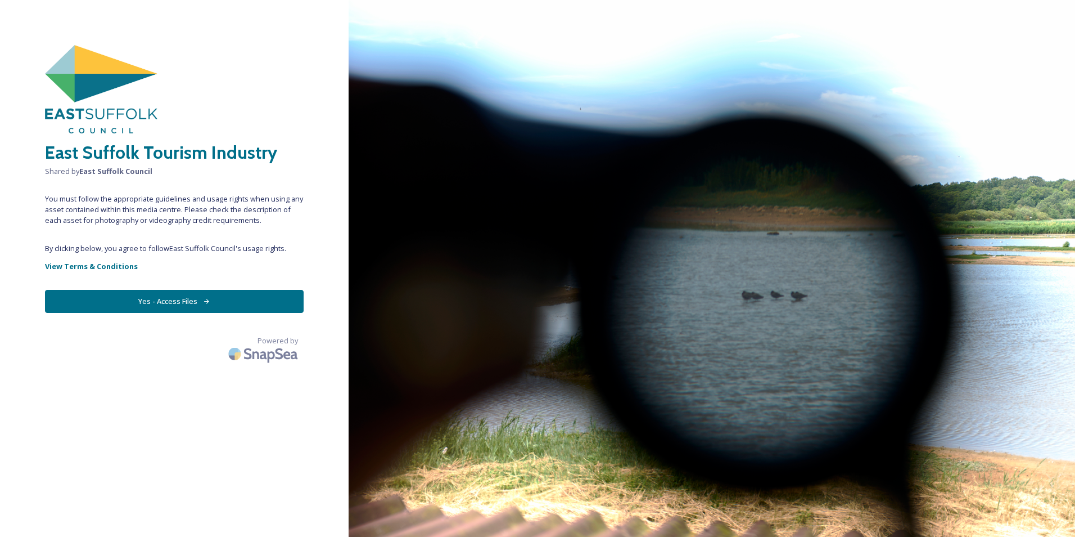
drag, startPoint x: 137, startPoint y: 300, endPoint x: 131, endPoint y: 296, distance: 7.6
click at [131, 296] on button "Yes - Access Files" at bounding box center [174, 301] width 259 height 23
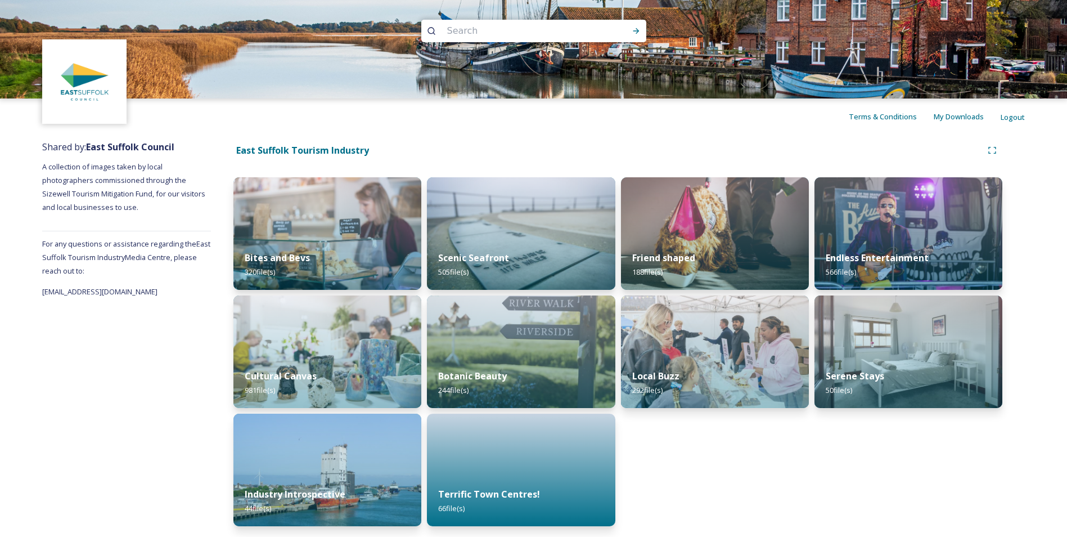
scroll to position [3, 0]
drag, startPoint x: 186, startPoint y: 289, endPoint x: -13, endPoint y: 304, distance: 200.3
click at [0, 304] on html "Terms & Conditions My Downloads Logout Shared by: East Suffolk Council A collec…" at bounding box center [533, 267] width 1067 height 540
click at [157, 294] on span "[EMAIL_ADDRESS][DOMAIN_NAME]" at bounding box center [99, 291] width 115 height 10
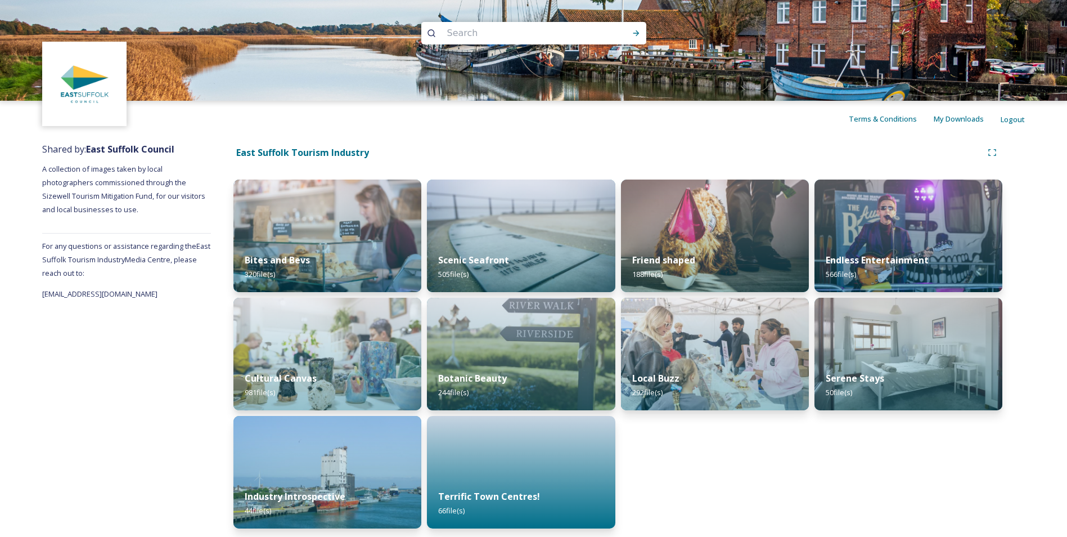
scroll to position [0, 0]
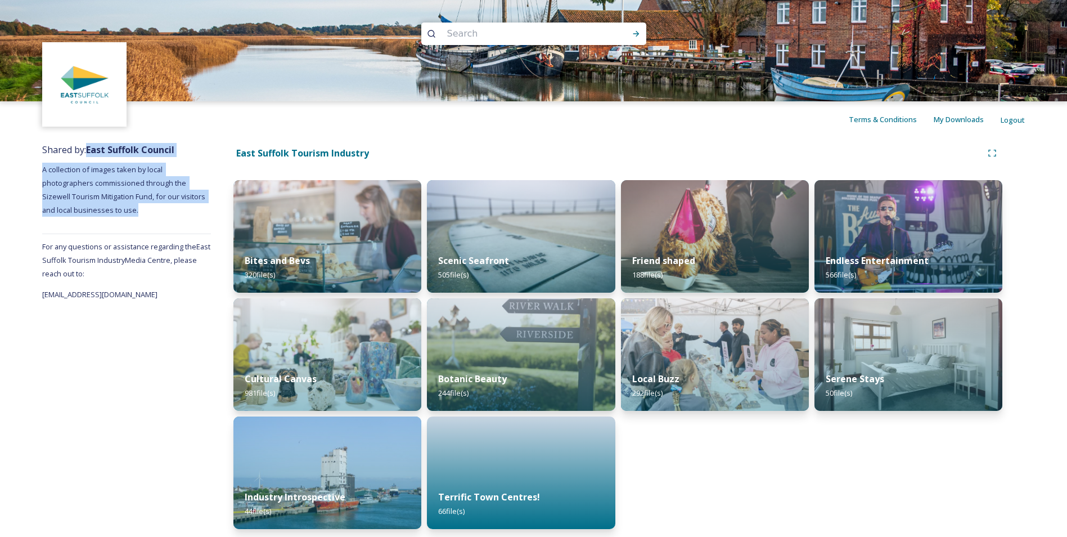
drag, startPoint x: 136, startPoint y: 207, endPoint x: 91, endPoint y: 150, distance: 72.9
click at [91, 150] on div "Shared by: East Suffolk Council A collection of images taken by local photograp…" at bounding box center [126, 338] width 169 height 403
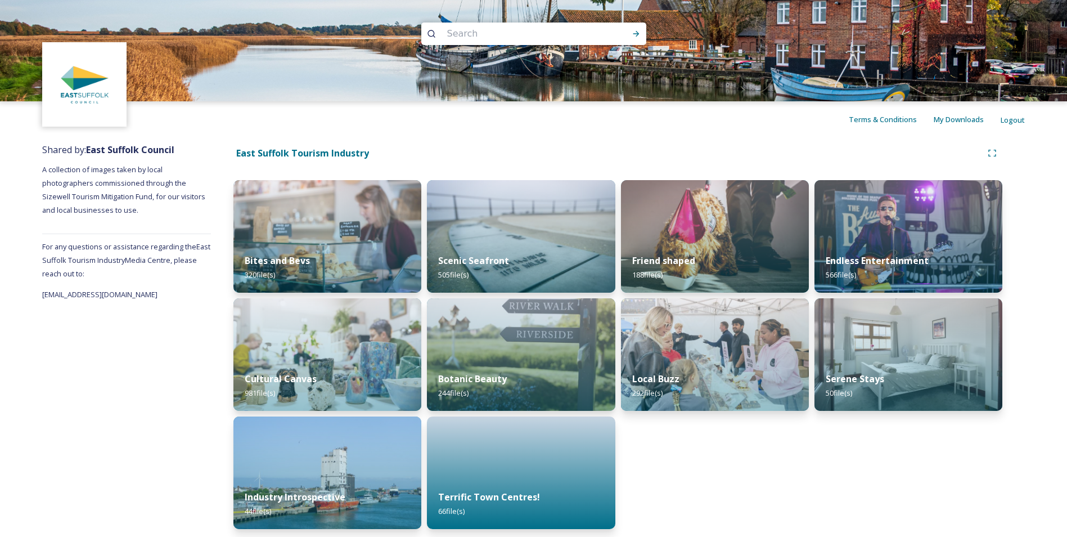
click at [163, 413] on div "Shared by: East Suffolk Council A collection of images taken by local photograp…" at bounding box center [126, 338] width 169 height 403
click at [537, 39] on input at bounding box center [519, 33] width 154 height 25
type input "woodbridge"
click at [635, 29] on icon at bounding box center [636, 33] width 9 height 9
